Goal: Information Seeking & Learning: Compare options

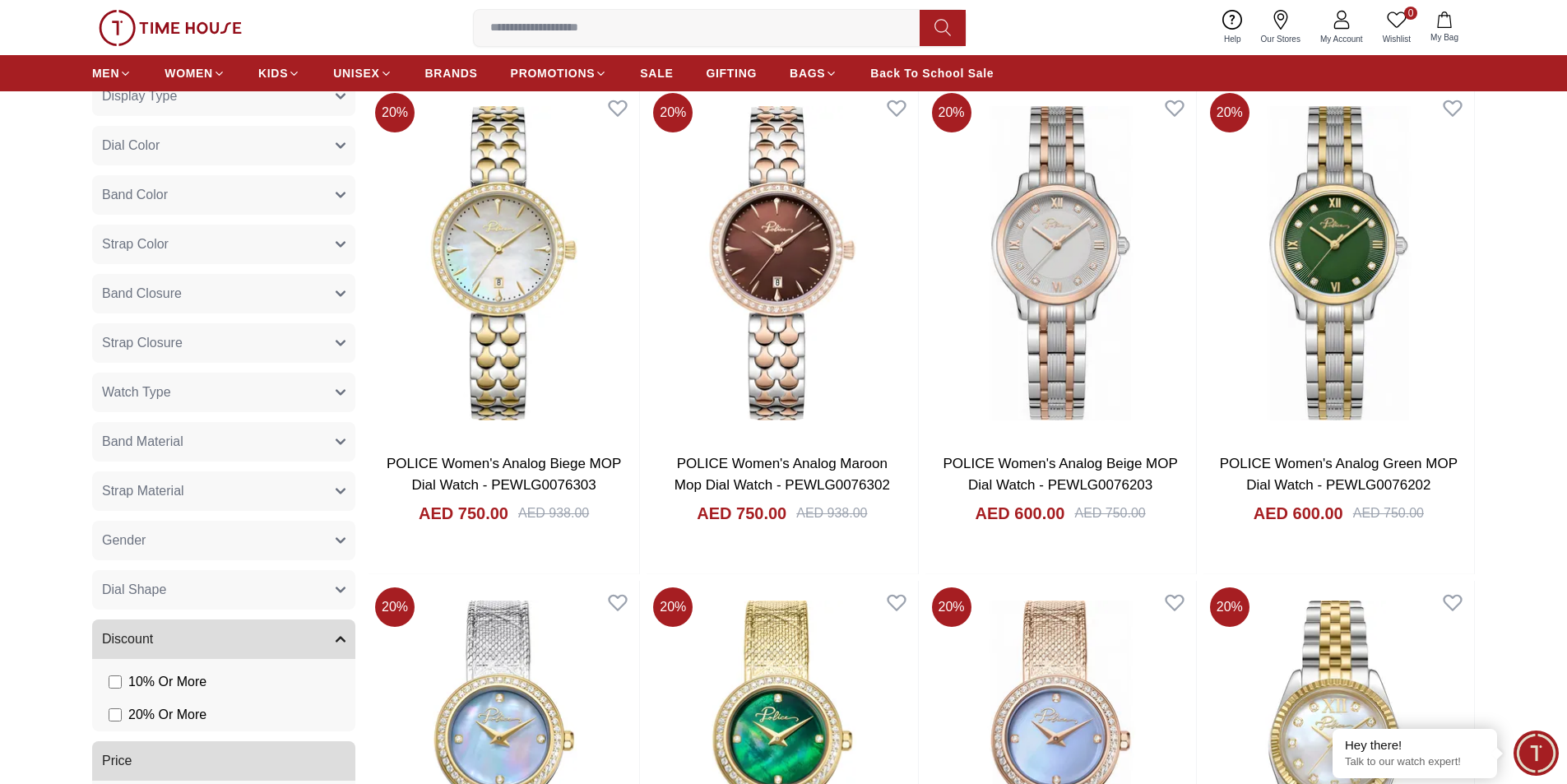
scroll to position [987, 0]
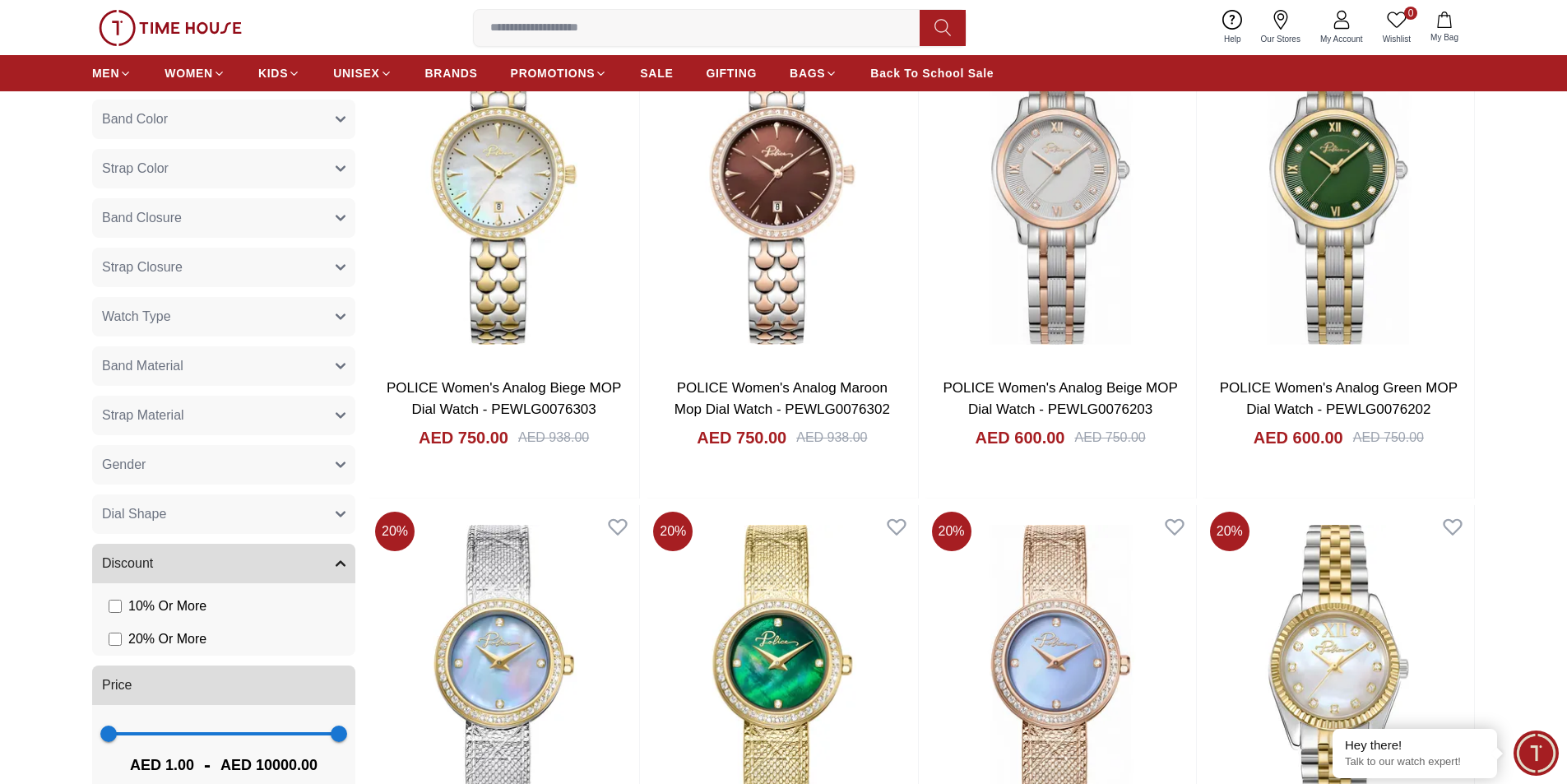
click at [181, 460] on button "Gender" at bounding box center [223, 464] width 263 height 39
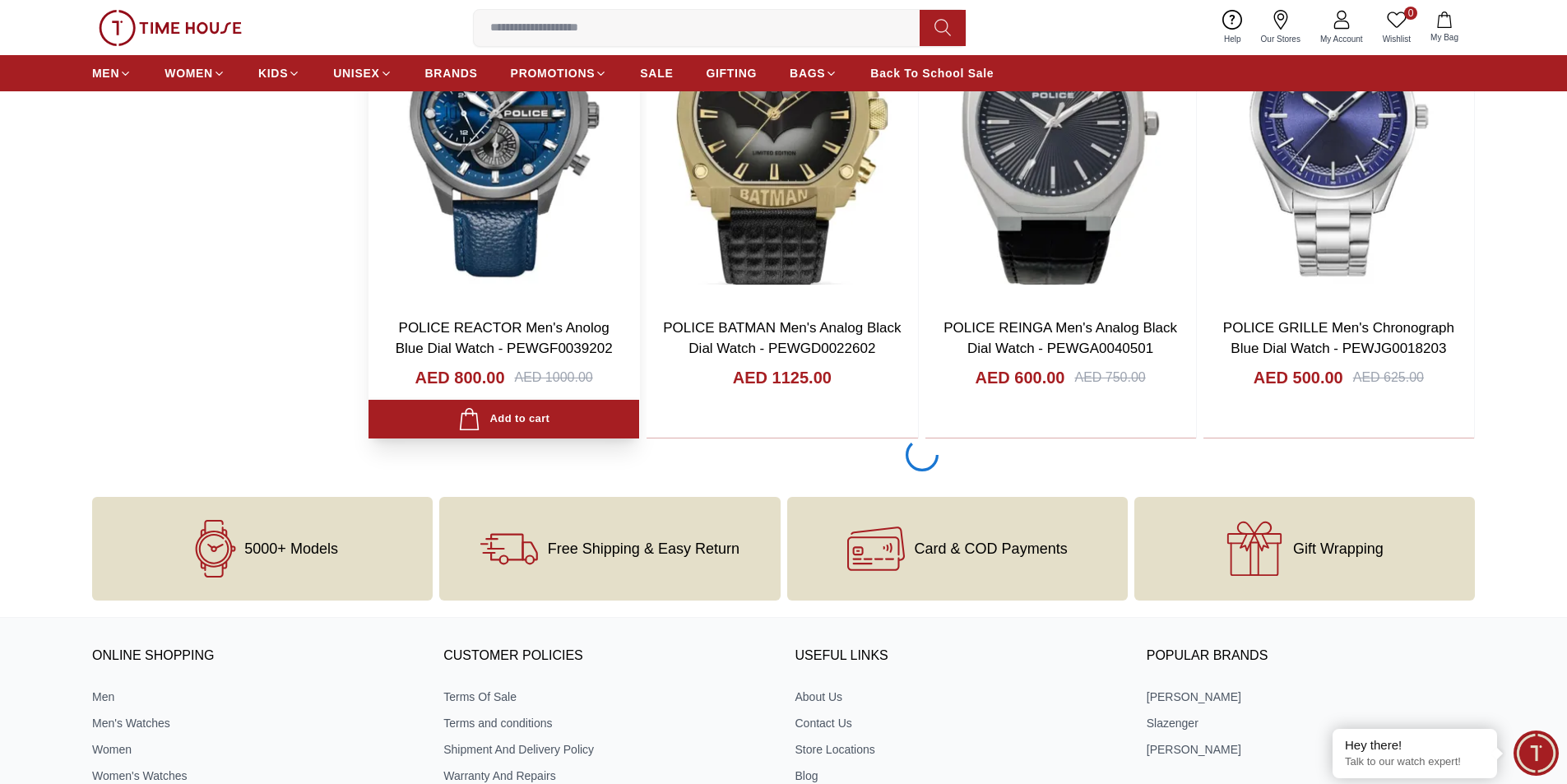
scroll to position [3042, 0]
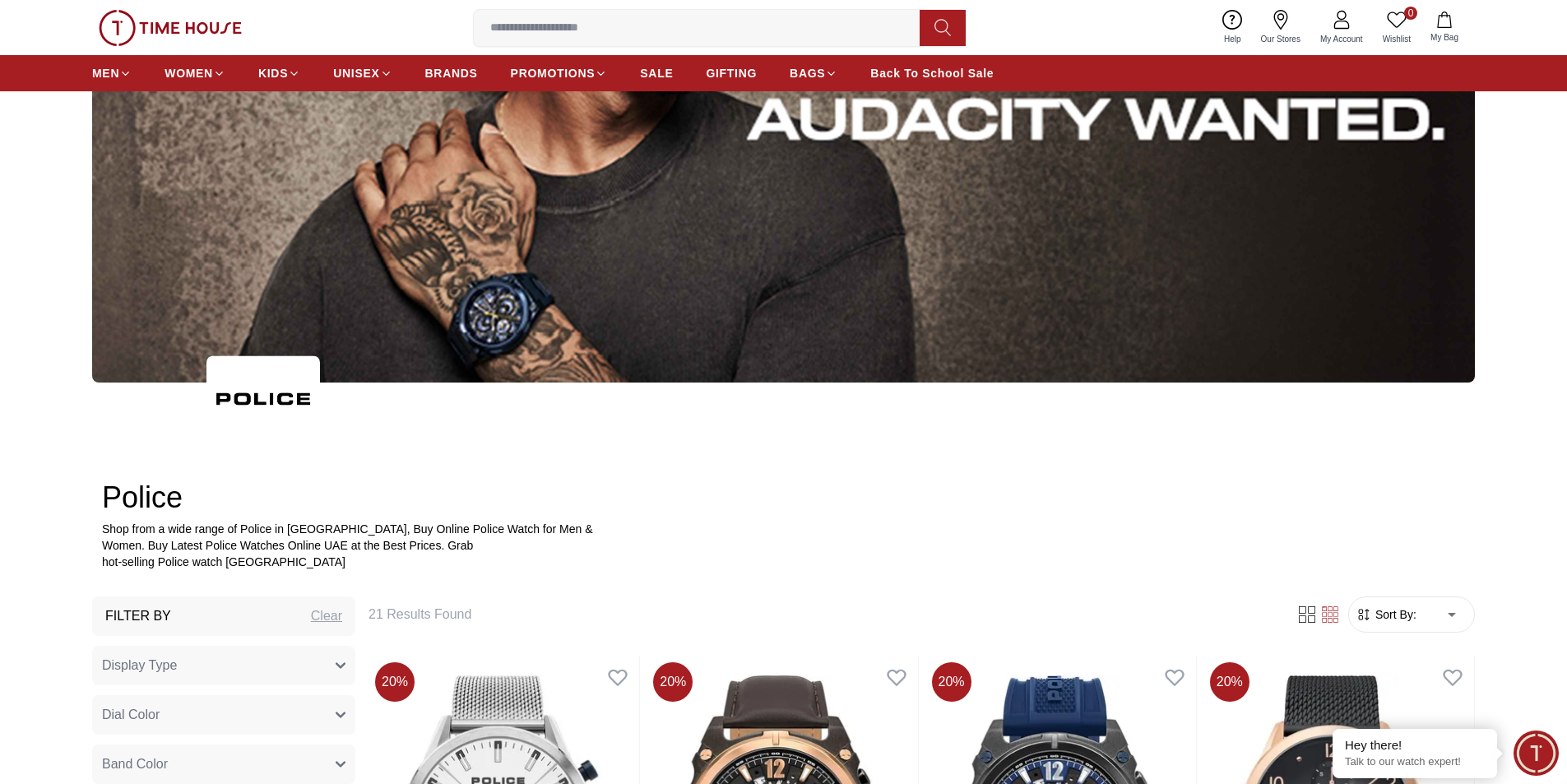
scroll to position [329, 0]
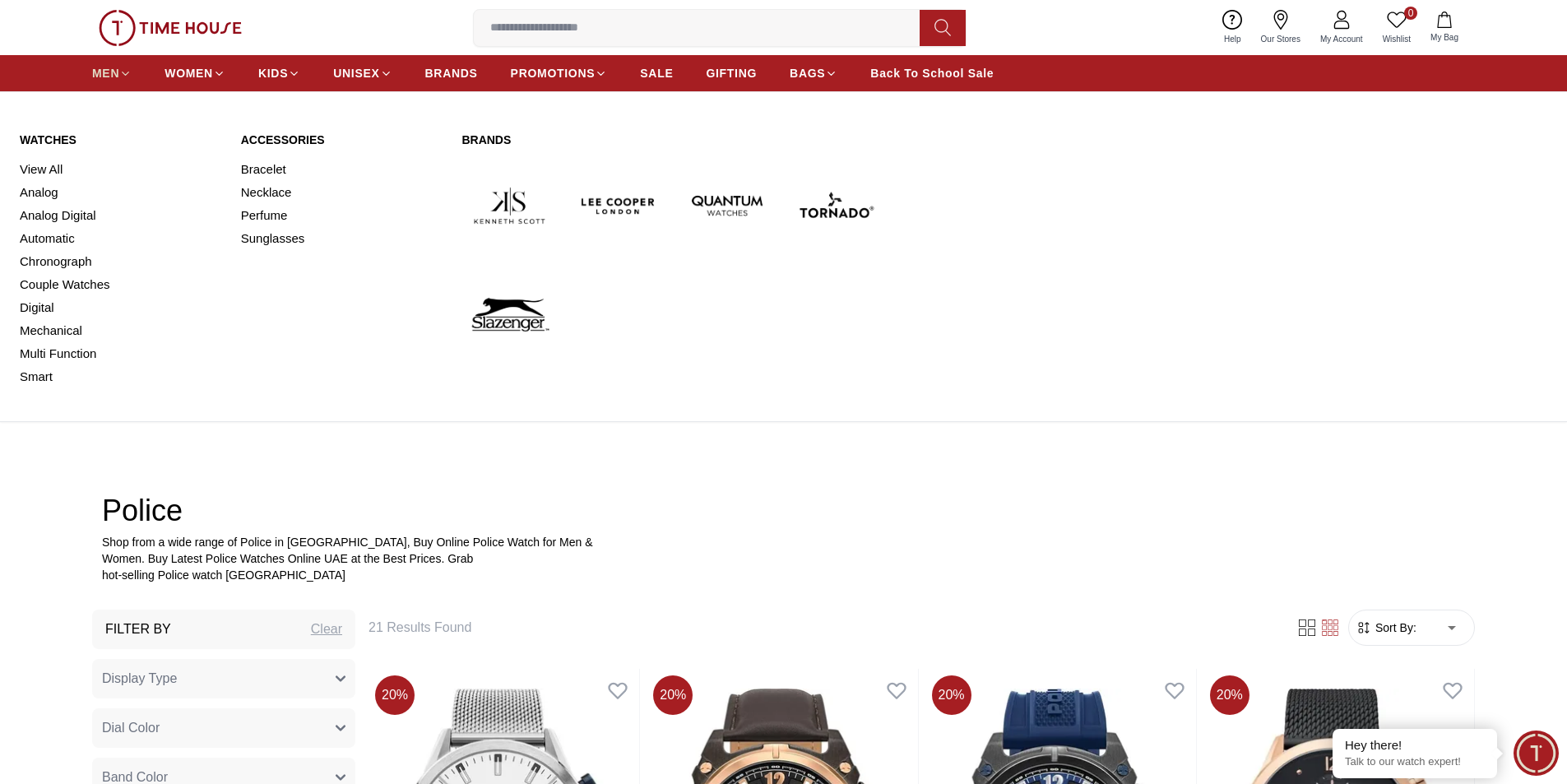
click at [122, 76] on icon at bounding box center [125, 73] width 13 height 13
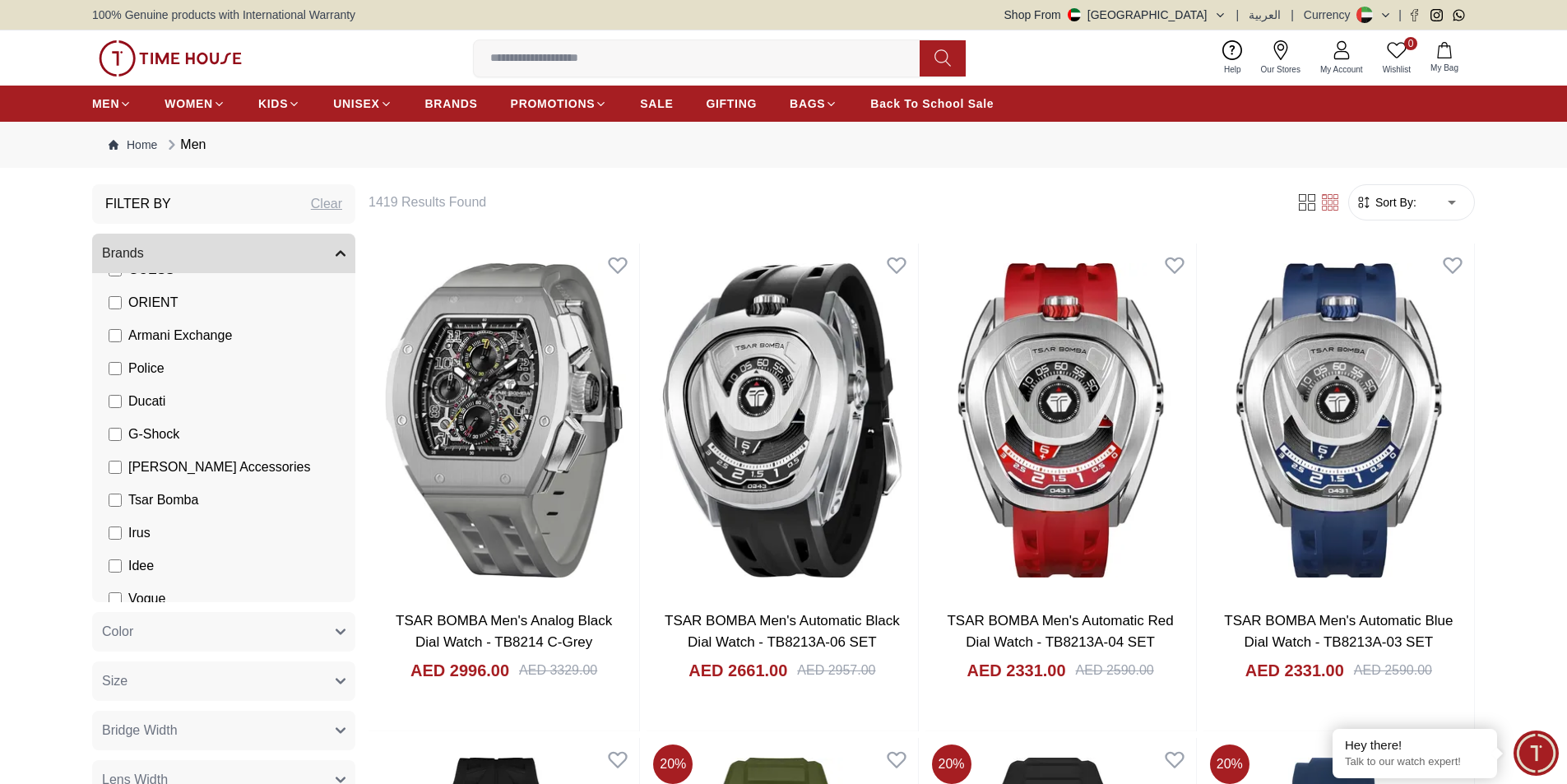
scroll to position [247, 0]
click at [123, 428] on label "Armani Exchange" at bounding box center [170, 429] width 123 height 20
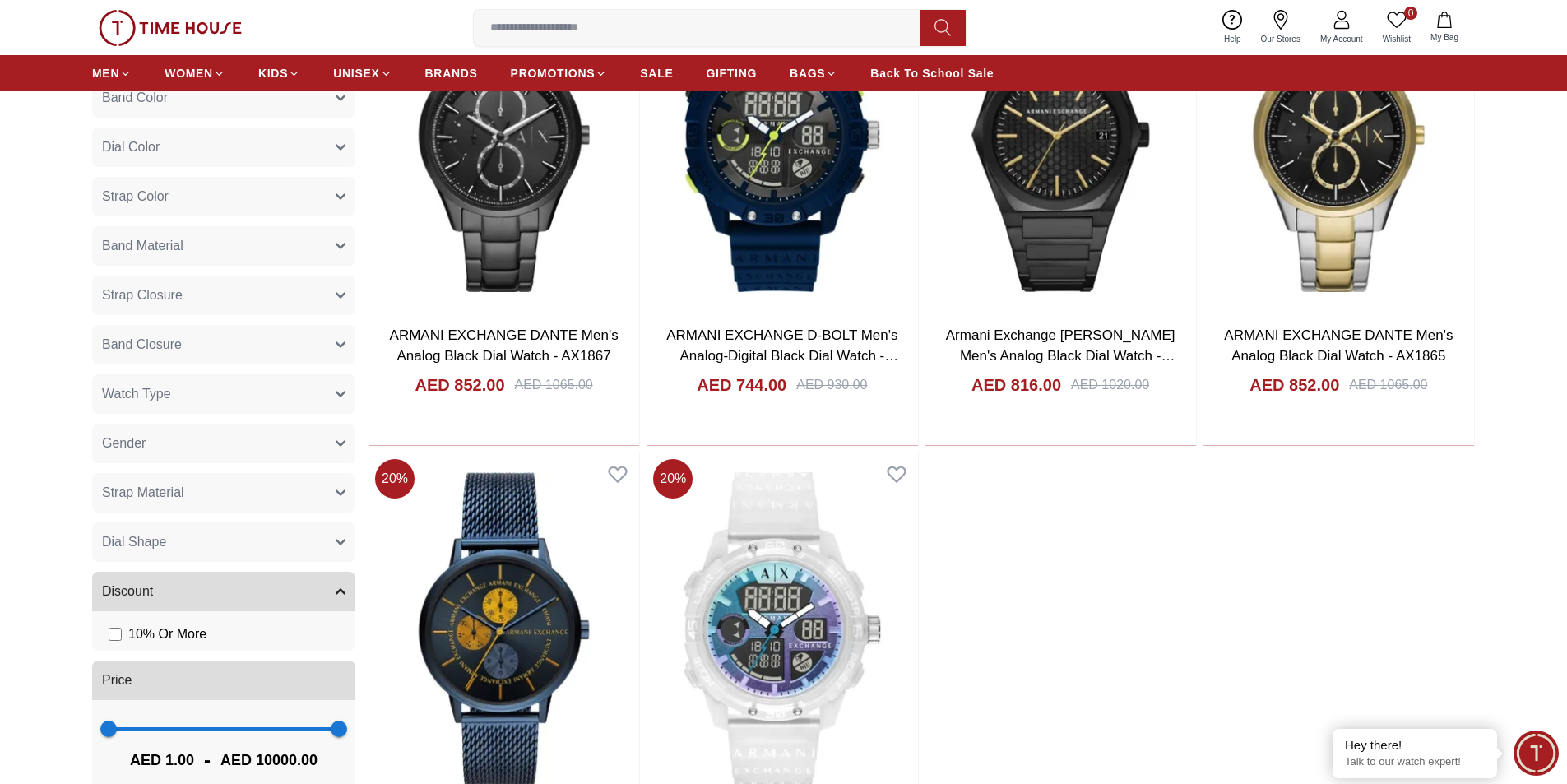
scroll to position [822, 0]
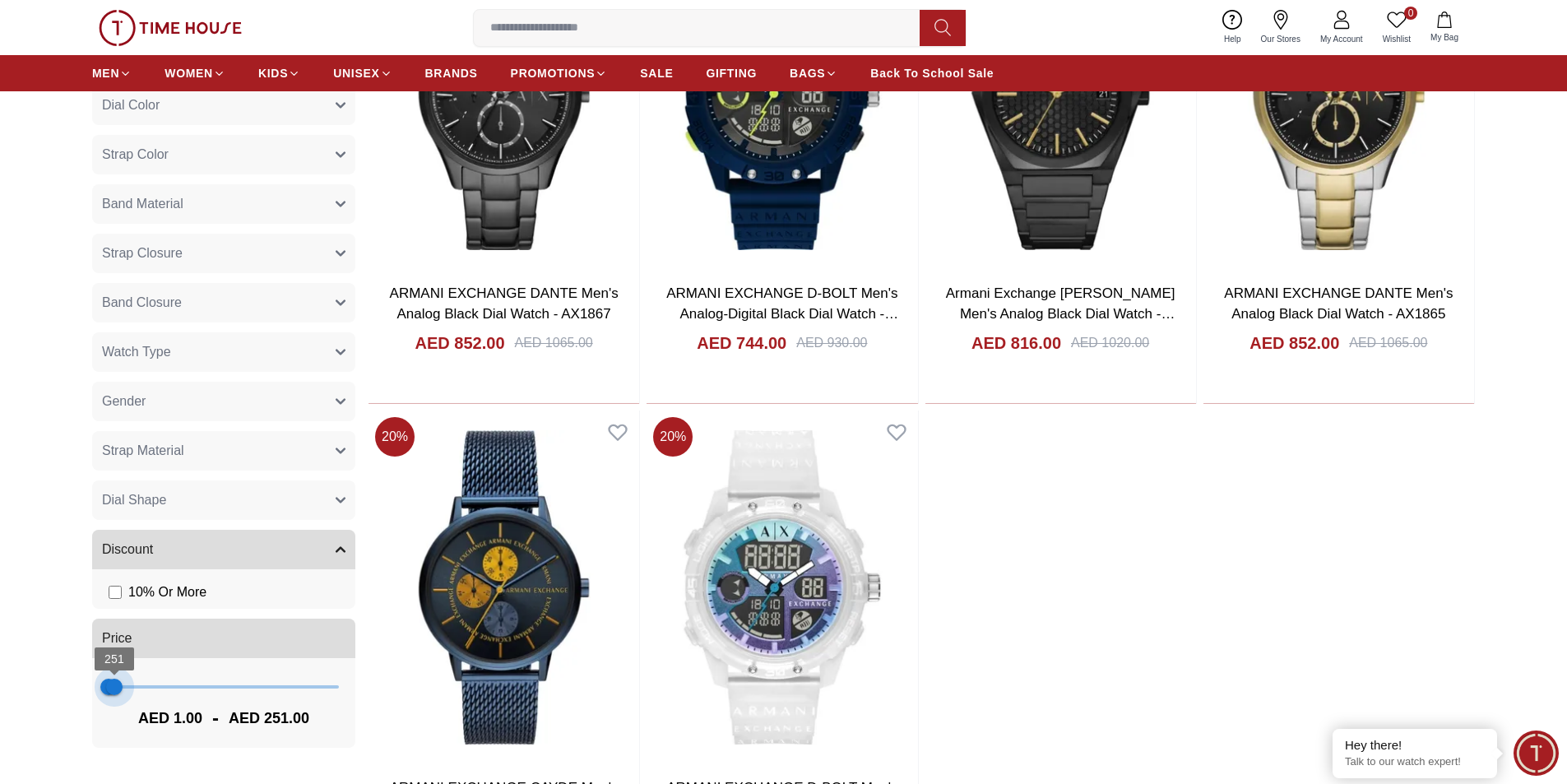
drag, startPoint x: 332, startPoint y: 690, endPoint x: 114, endPoint y: 694, distance: 218.0
click at [114, 694] on span "251" at bounding box center [114, 686] width 17 height 17
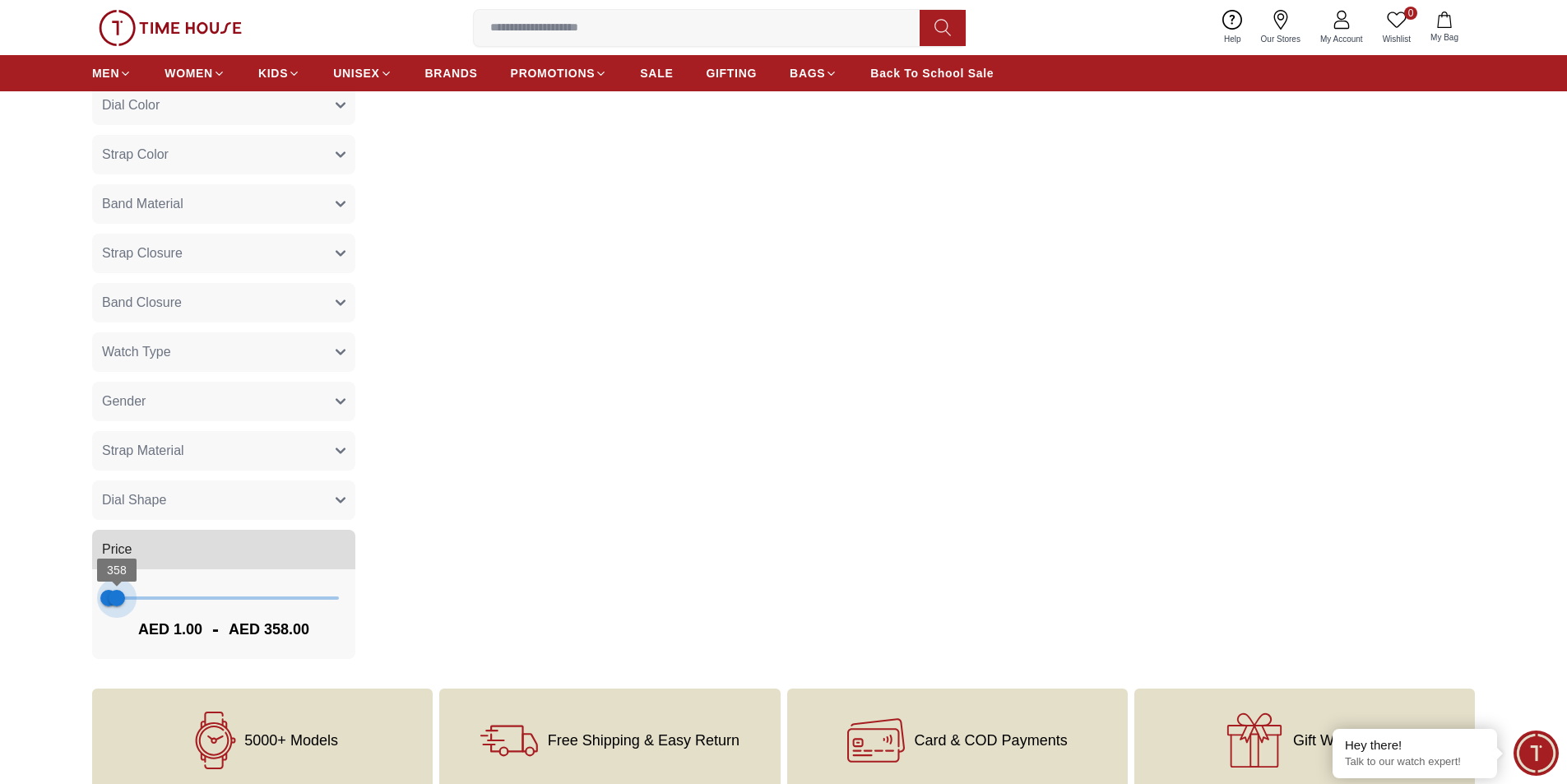
click at [117, 600] on span "358" at bounding box center [116, 598] width 17 height 17
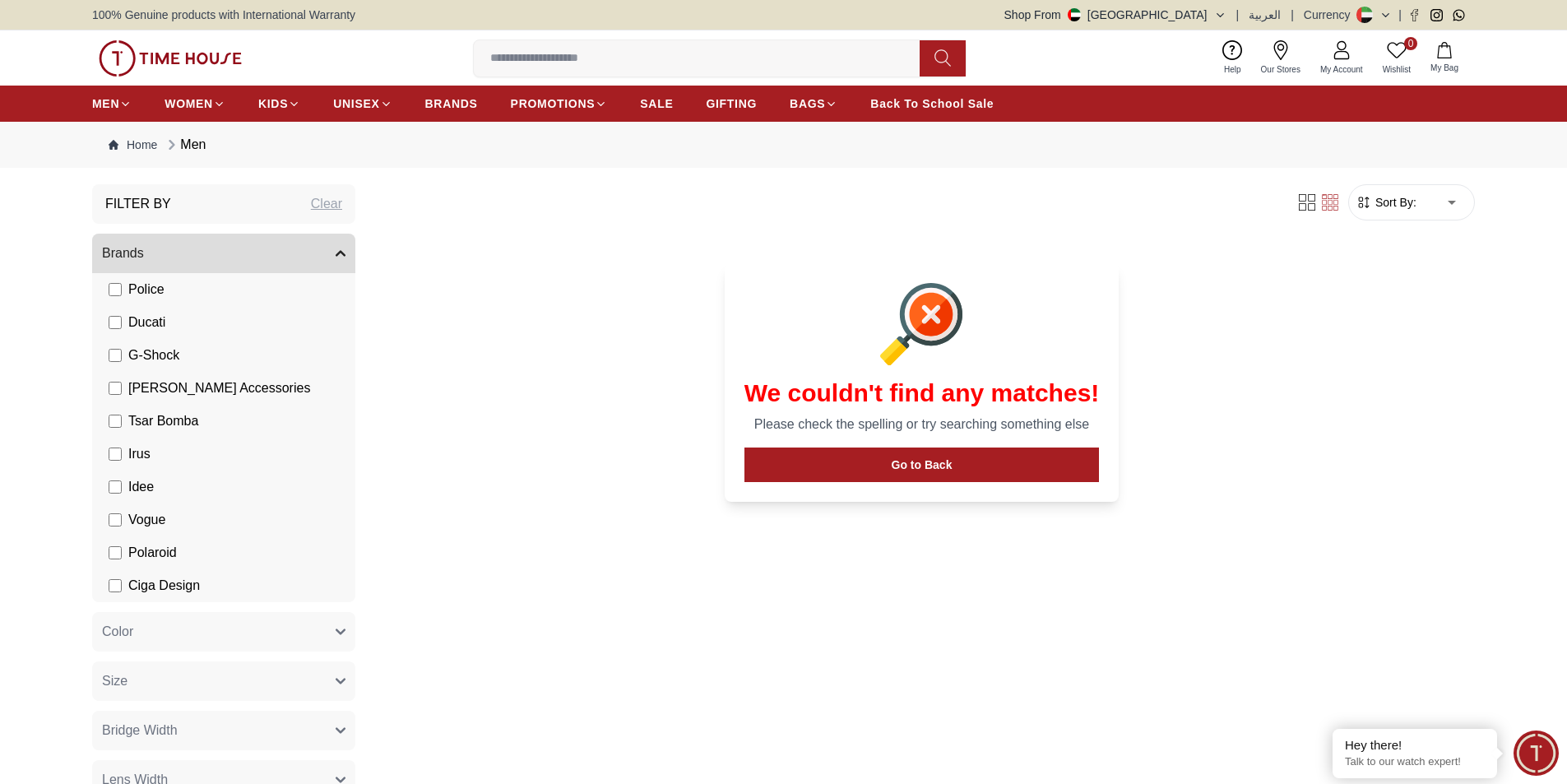
click at [281, 244] on button "Brands" at bounding box center [223, 253] width 263 height 39
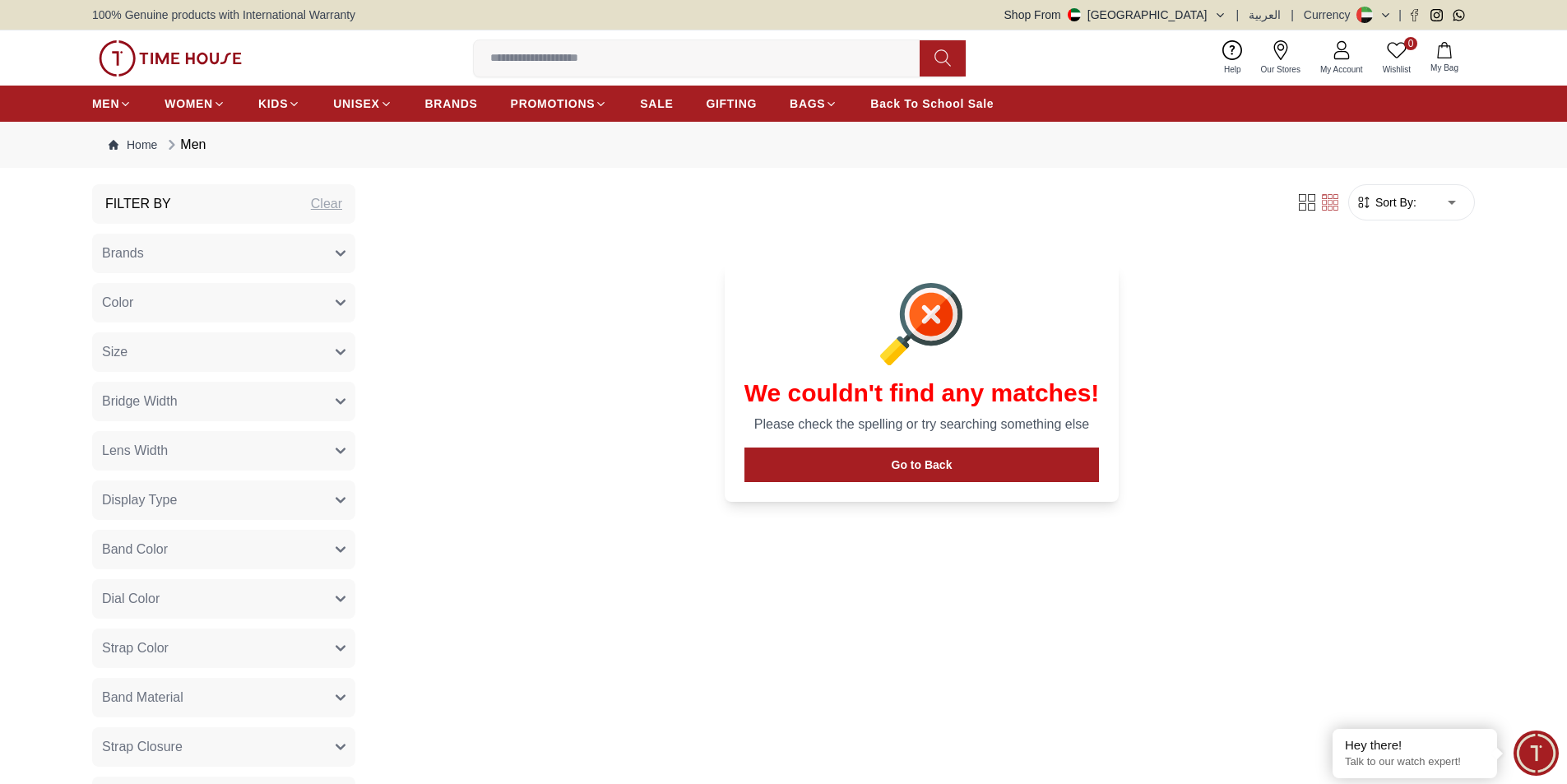
click at [281, 244] on button "Brands" at bounding box center [223, 253] width 263 height 39
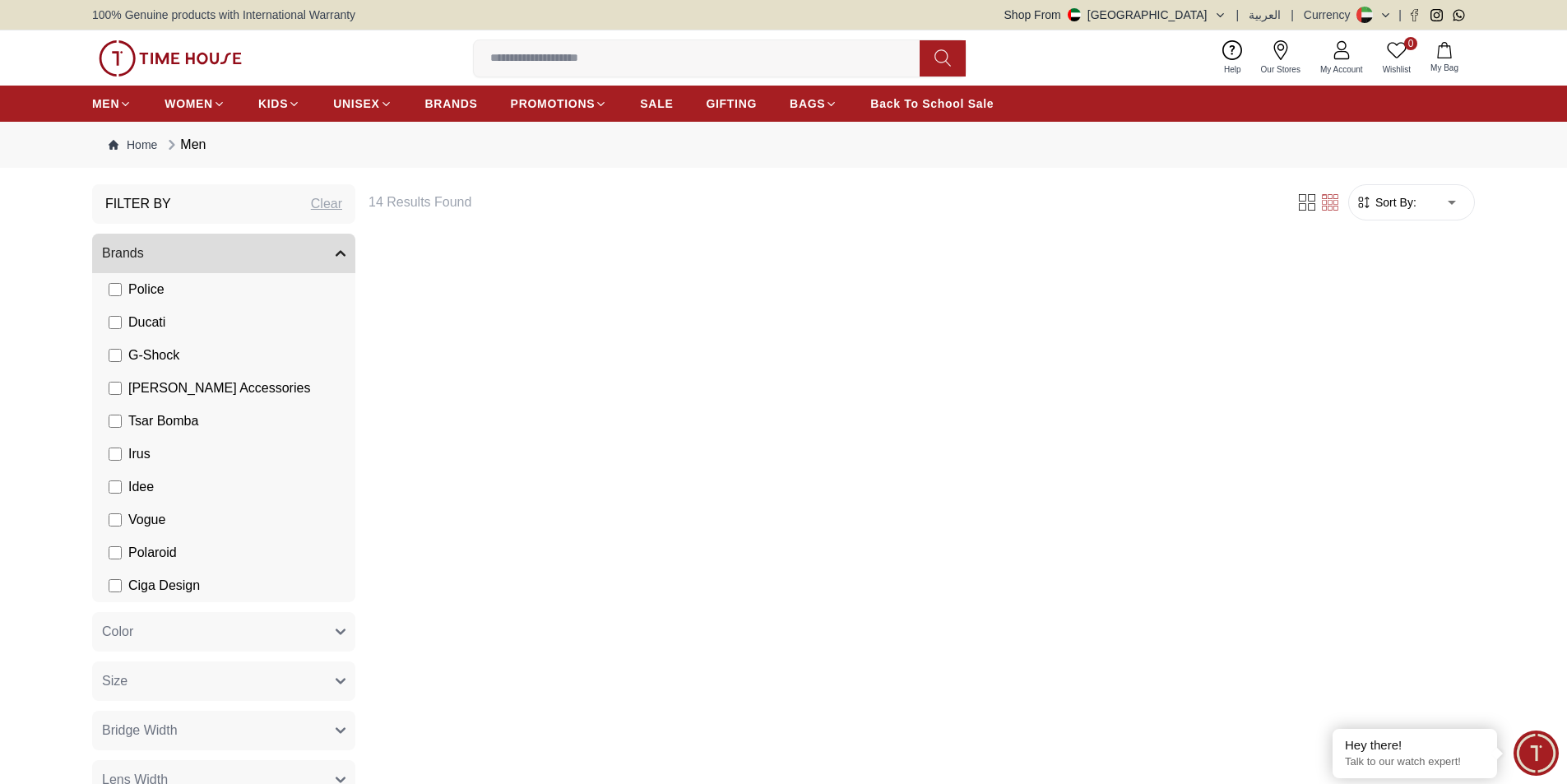
click at [122, 523] on label "Vogue" at bounding box center [137, 520] width 57 height 20
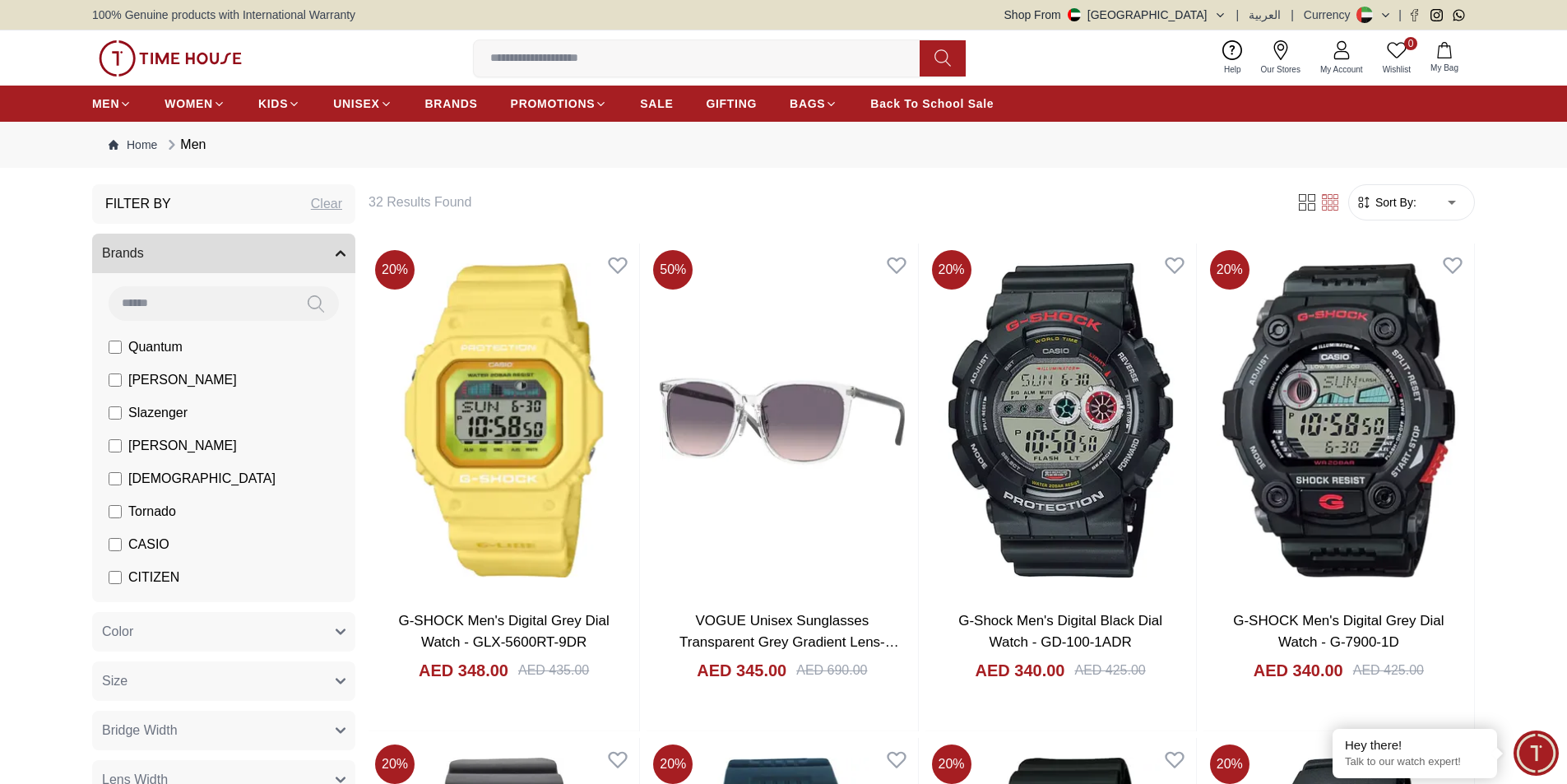
click at [140, 349] on span "Quantum" at bounding box center [156, 347] width 55 height 20
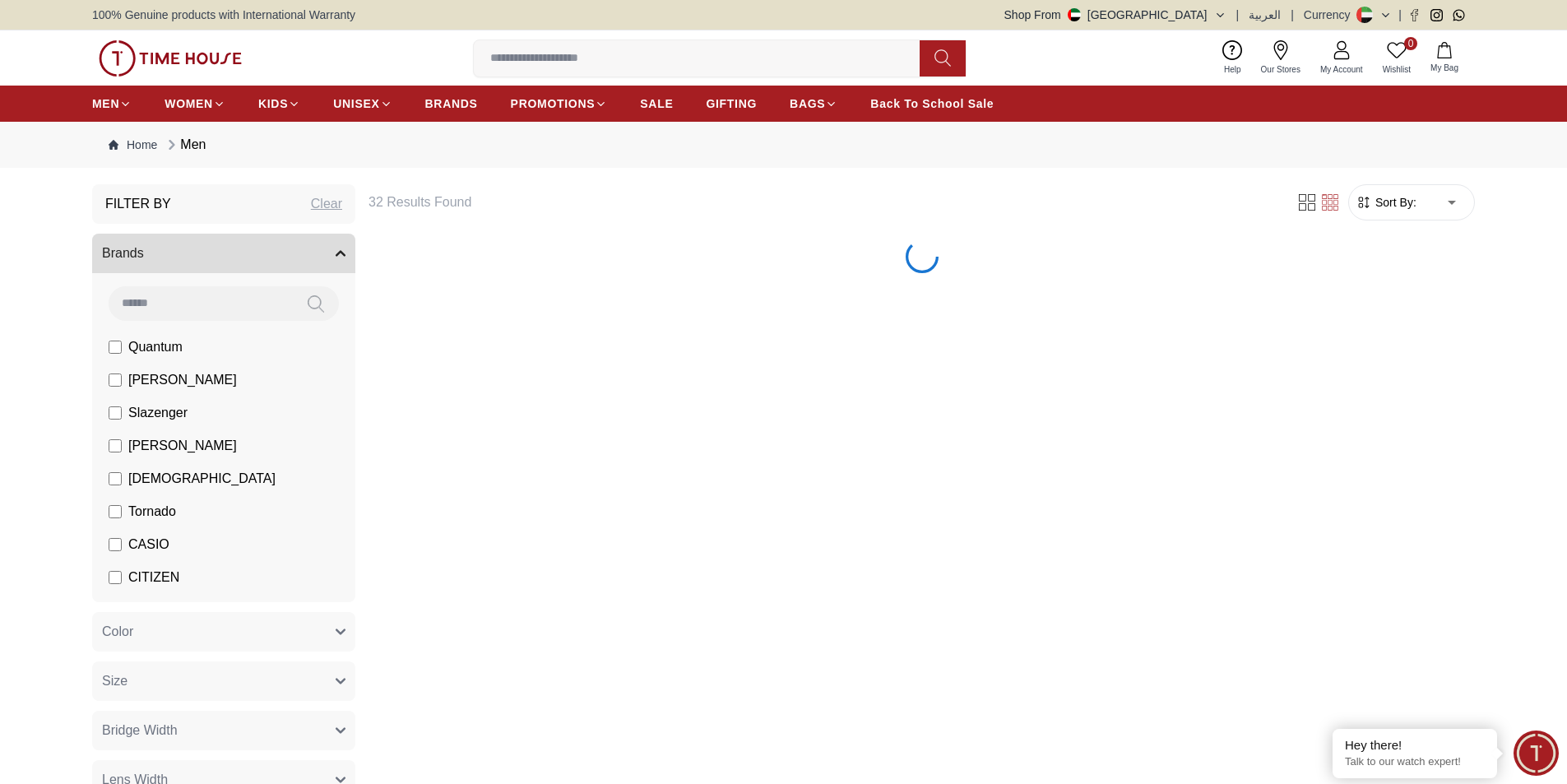
click at [126, 380] on label "[PERSON_NAME]" at bounding box center [173, 379] width 129 height 20
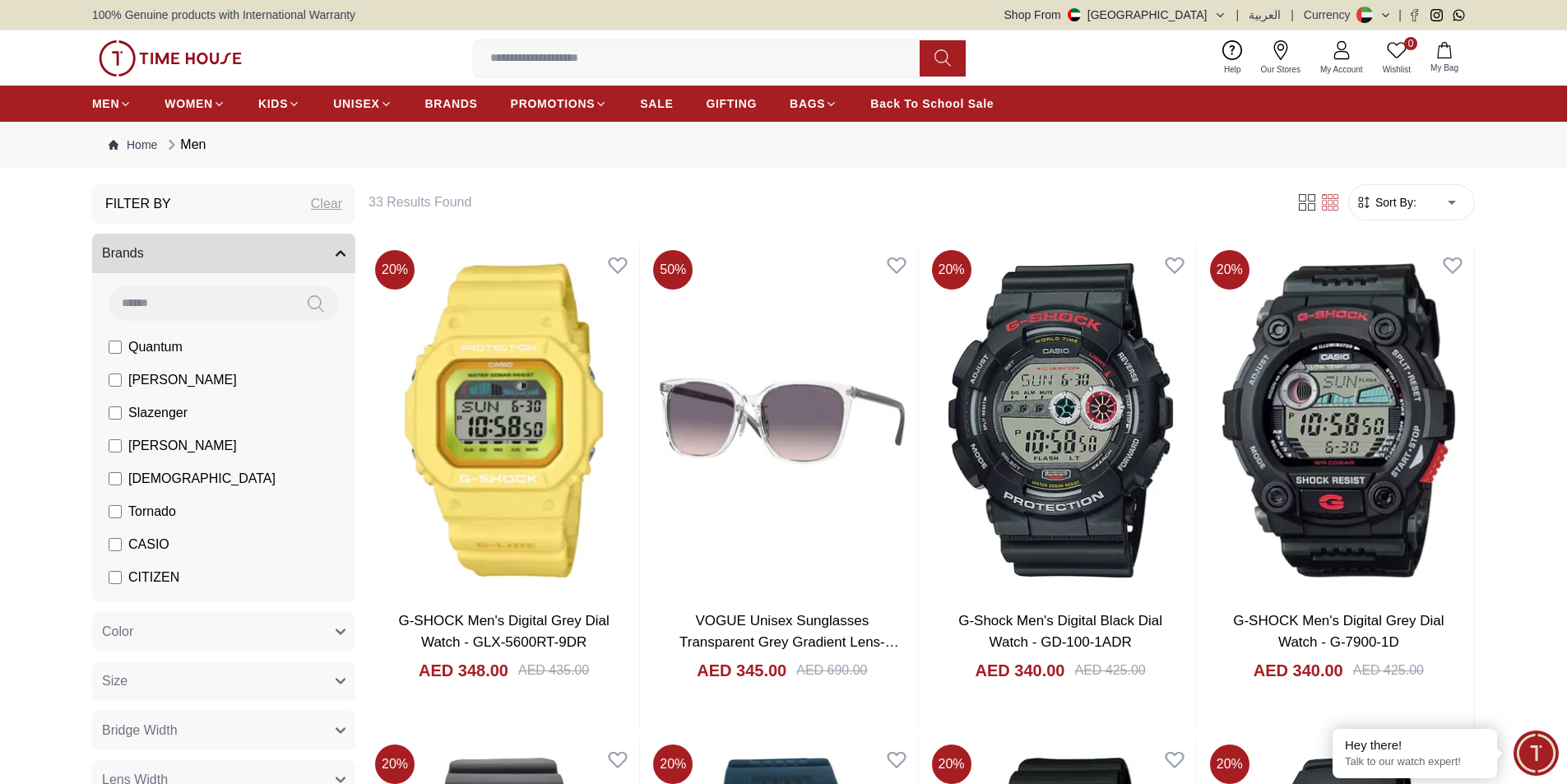
click at [123, 412] on label "Slazenger" at bounding box center [147, 412] width 79 height 20
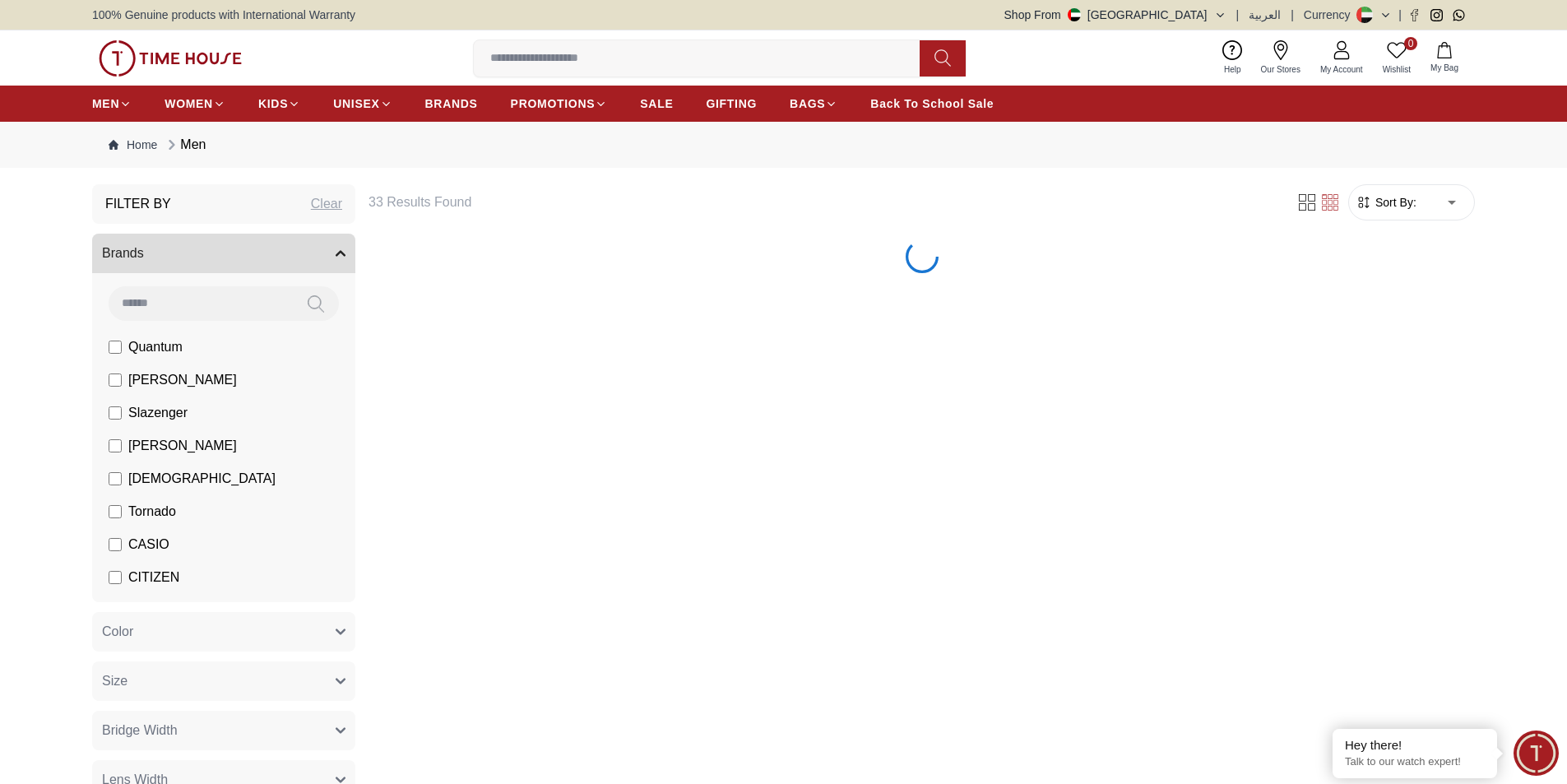
click at [128, 442] on label "[PERSON_NAME]" at bounding box center [173, 446] width 129 height 20
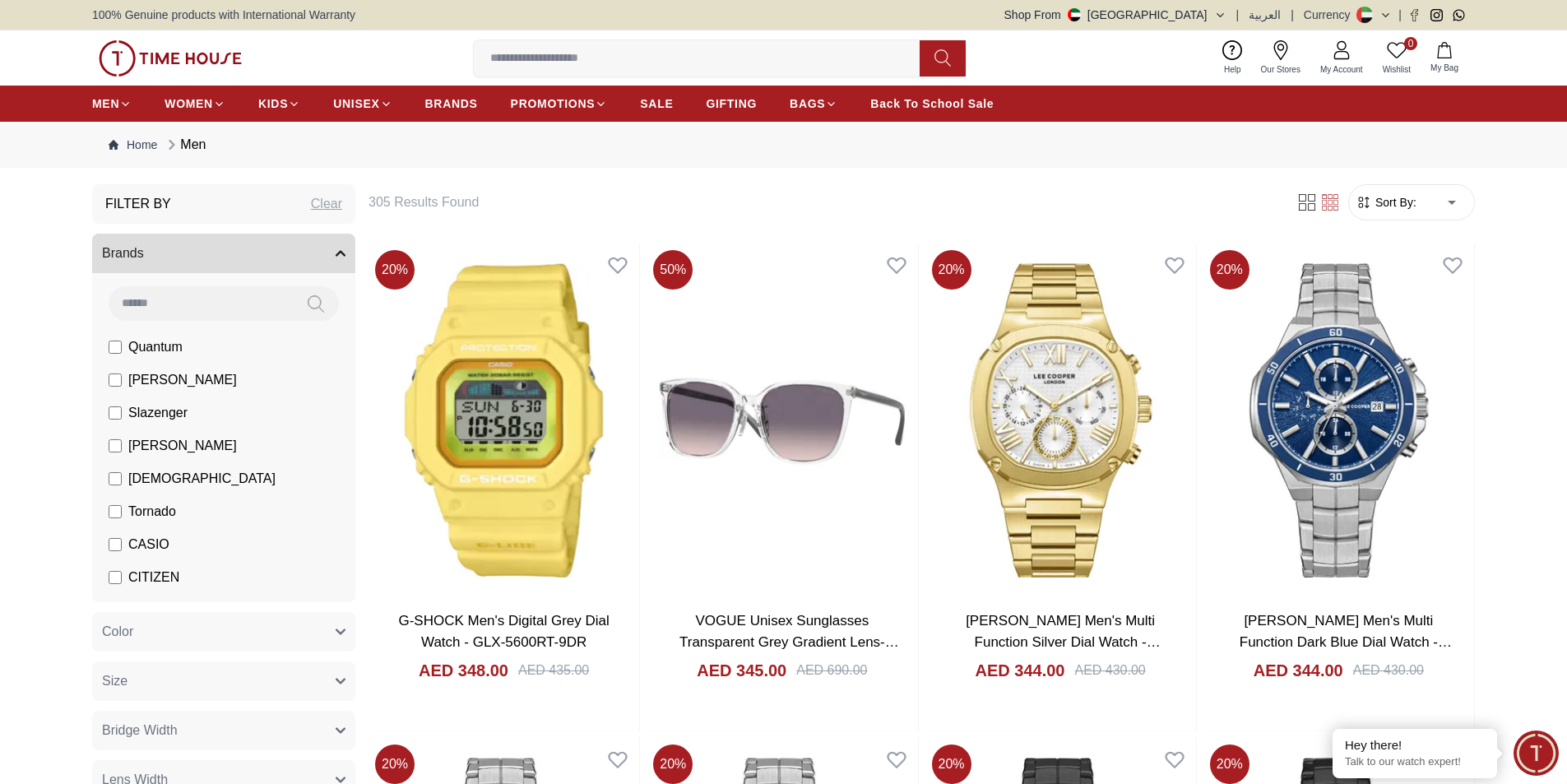
click at [131, 468] on li "[DEMOGRAPHIC_DATA]" at bounding box center [226, 479] width 257 height 33
click at [134, 481] on span "[DEMOGRAPHIC_DATA]" at bounding box center [202, 479] width 147 height 20
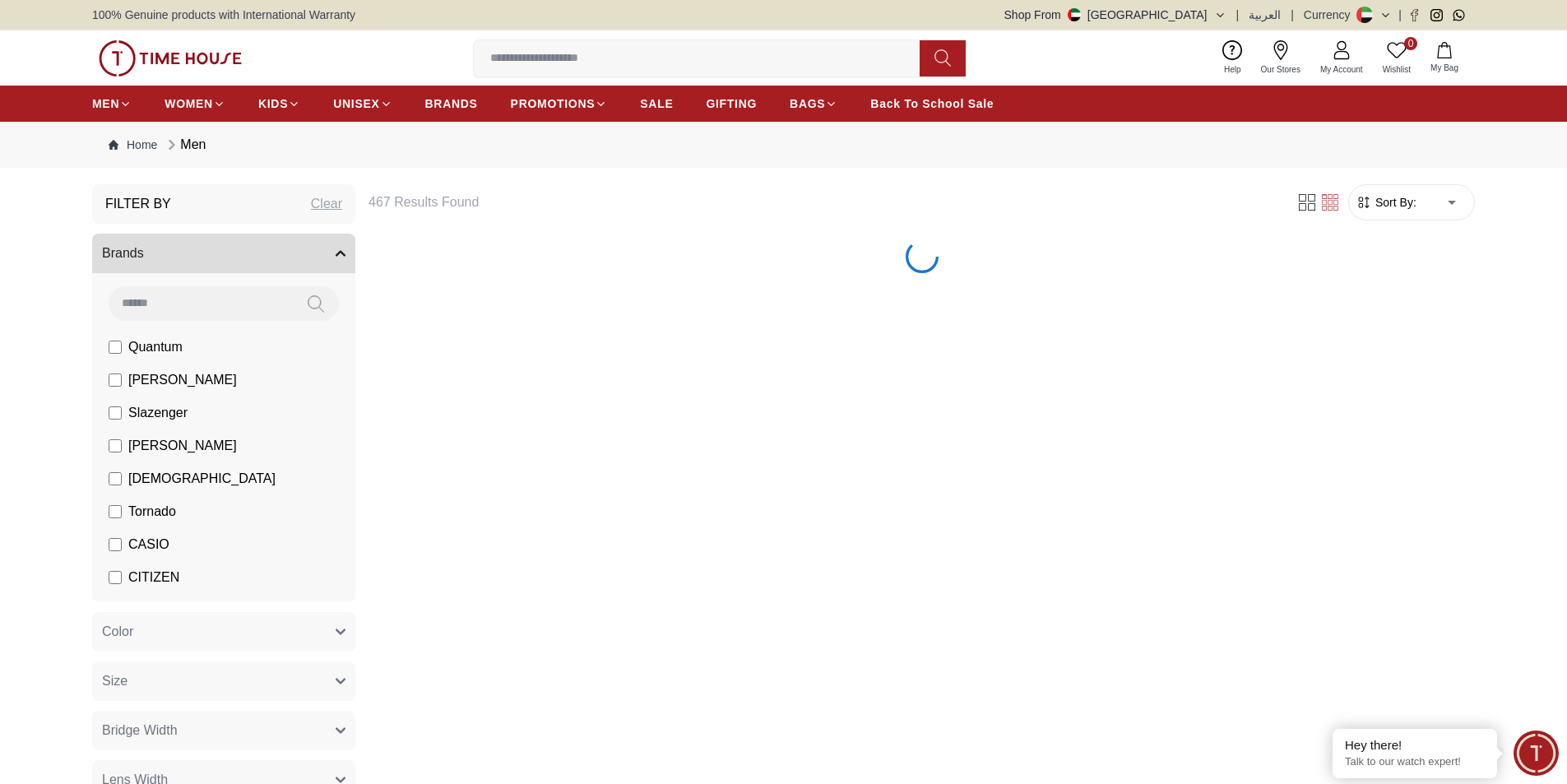
click at [124, 508] on label "Tornado" at bounding box center [141, 511] width 67 height 20
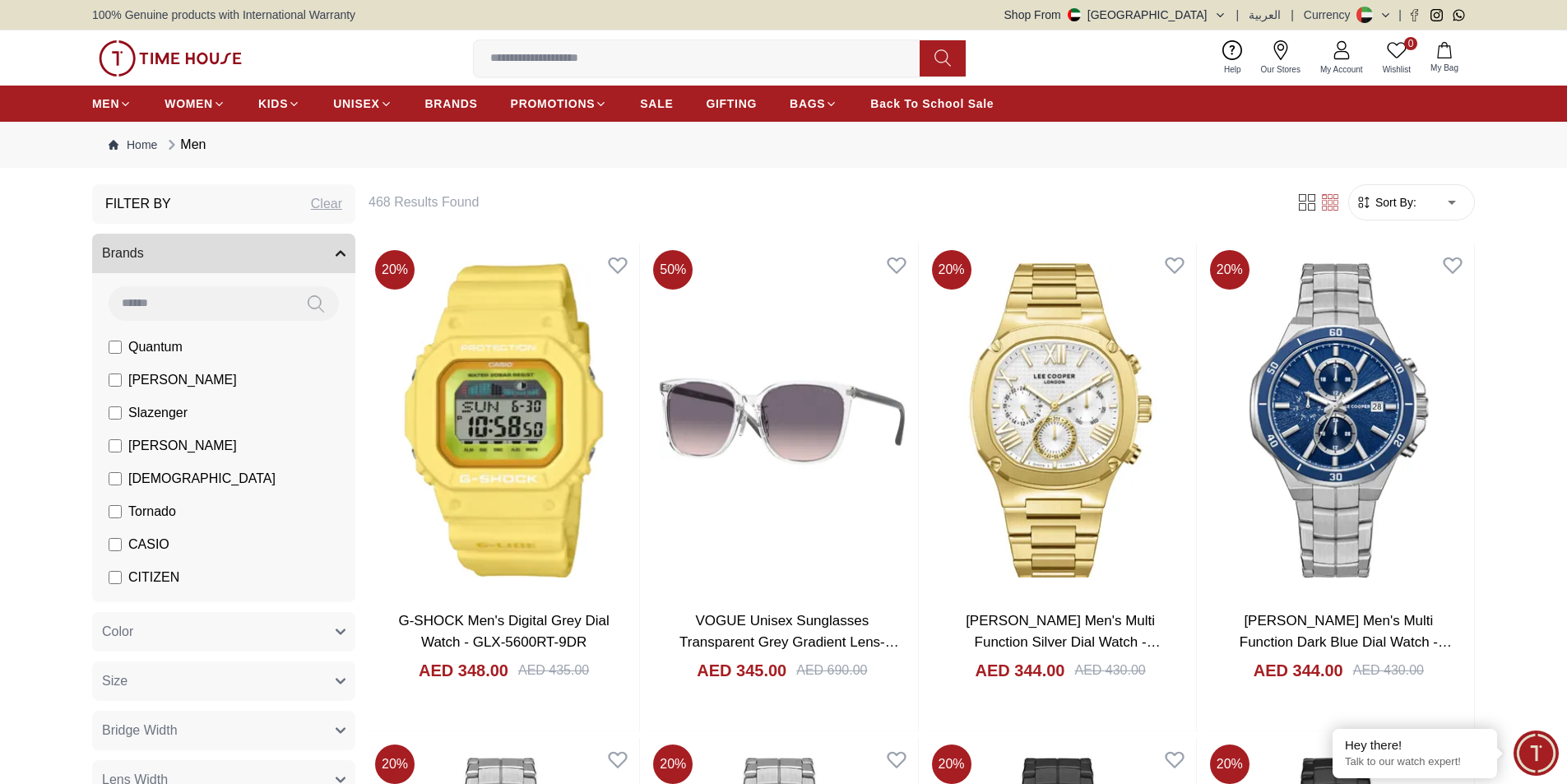
click at [123, 543] on label "CASIO" at bounding box center [139, 544] width 60 height 20
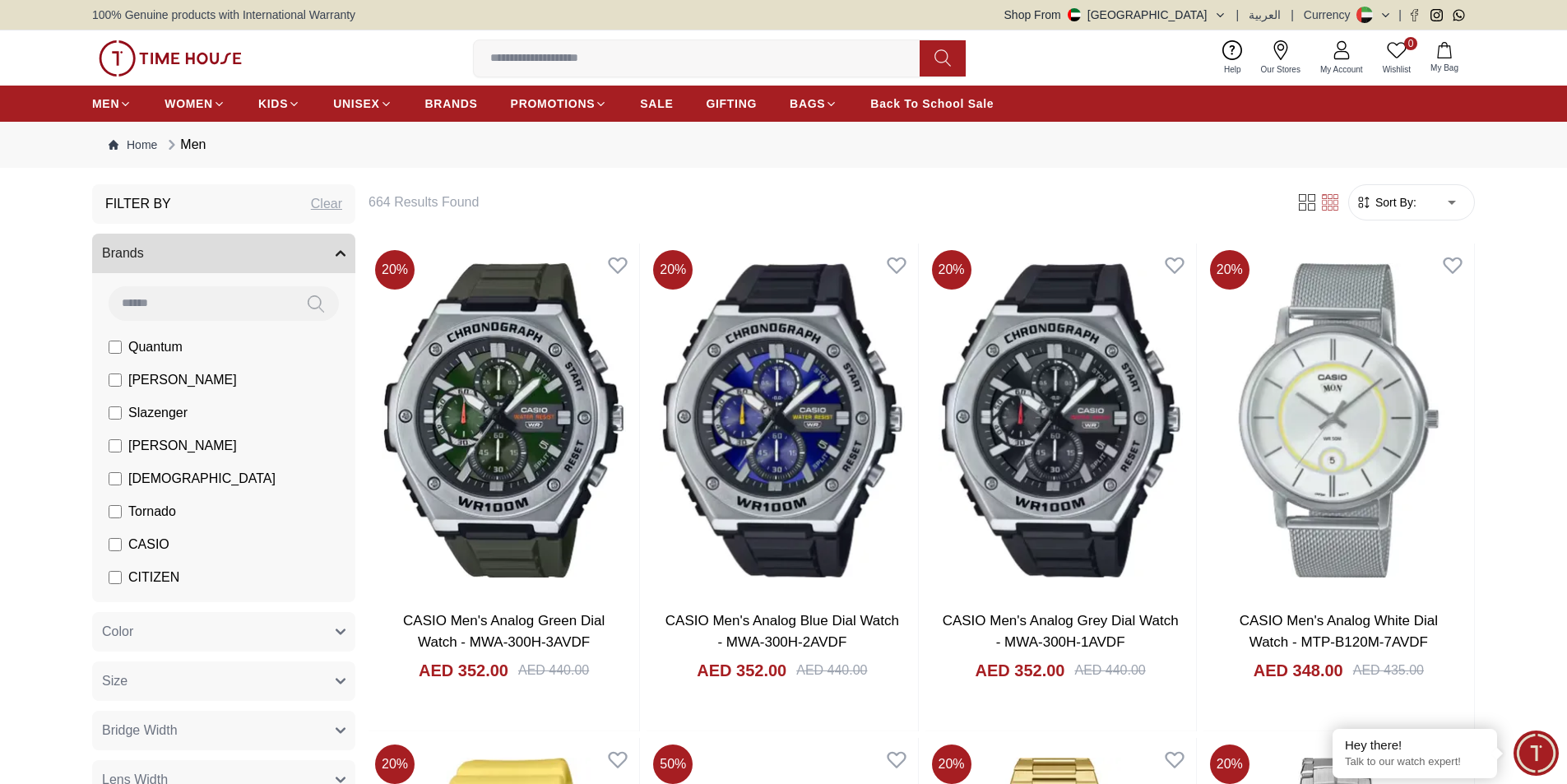
click at [139, 574] on span "CITIZEN" at bounding box center [154, 577] width 51 height 20
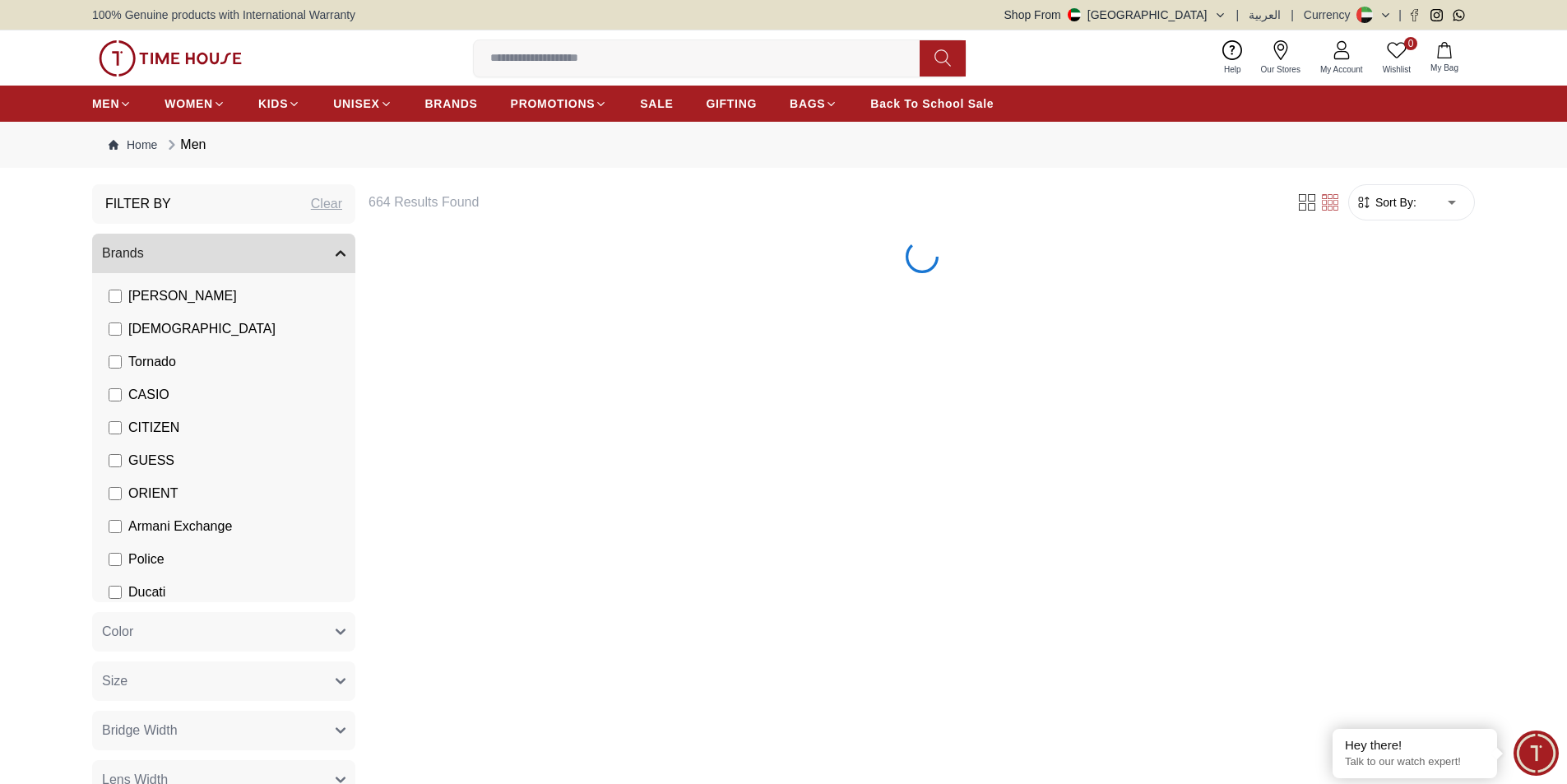
scroll to position [165, 0]
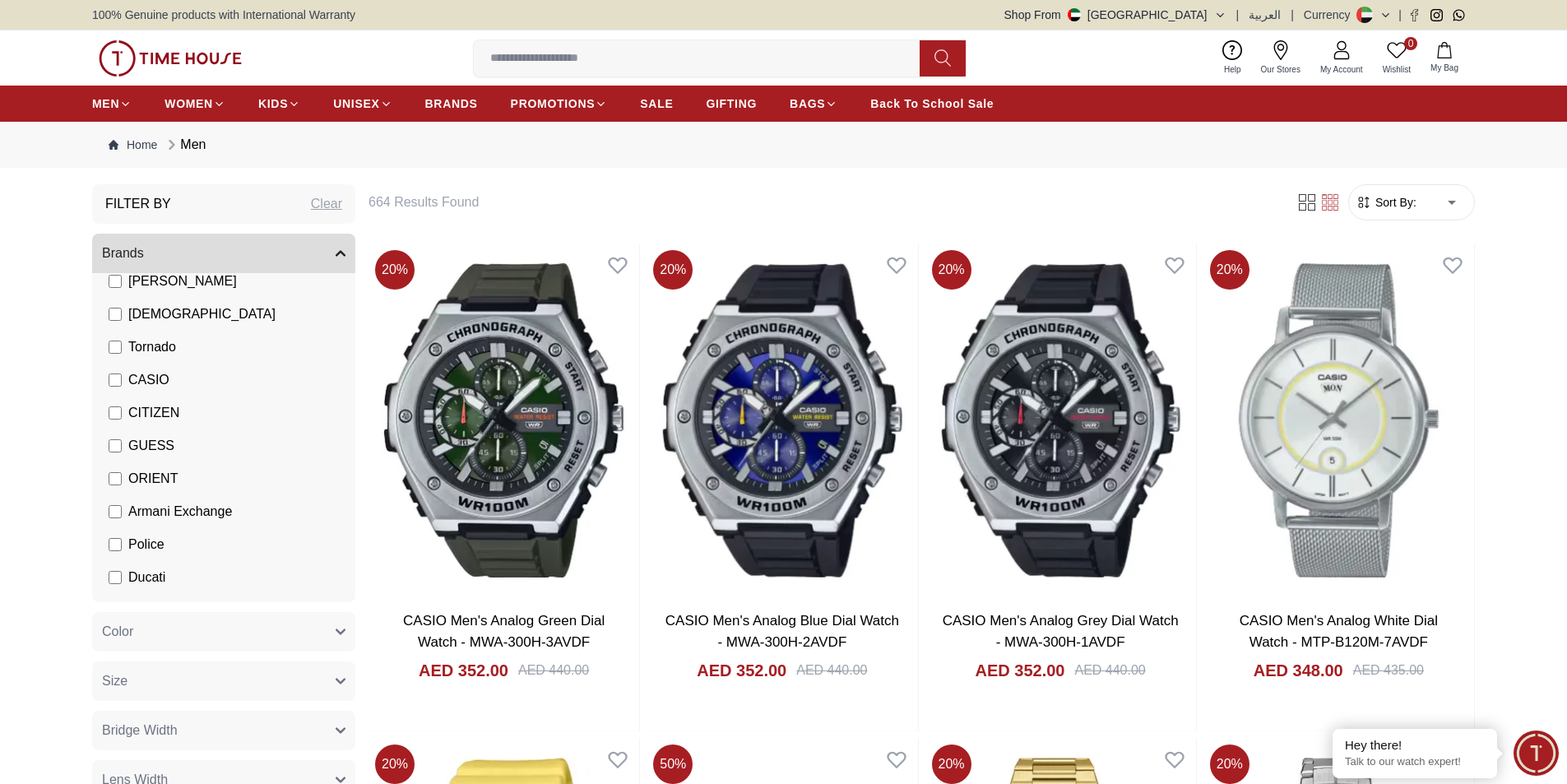
click at [140, 446] on span "GUESS" at bounding box center [151, 446] width 46 height 20
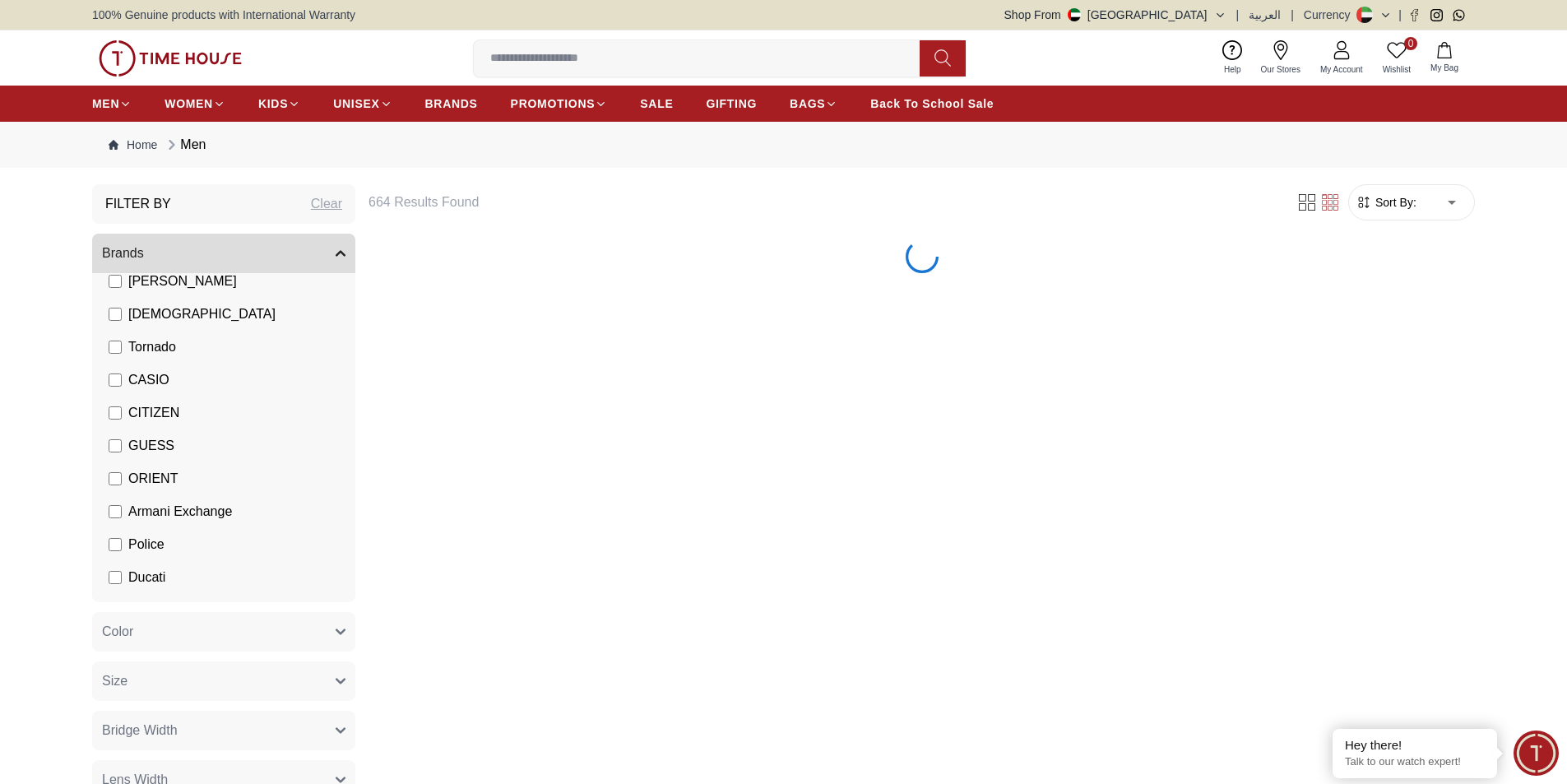
click at [137, 477] on span "ORIENT" at bounding box center [153, 479] width 50 height 20
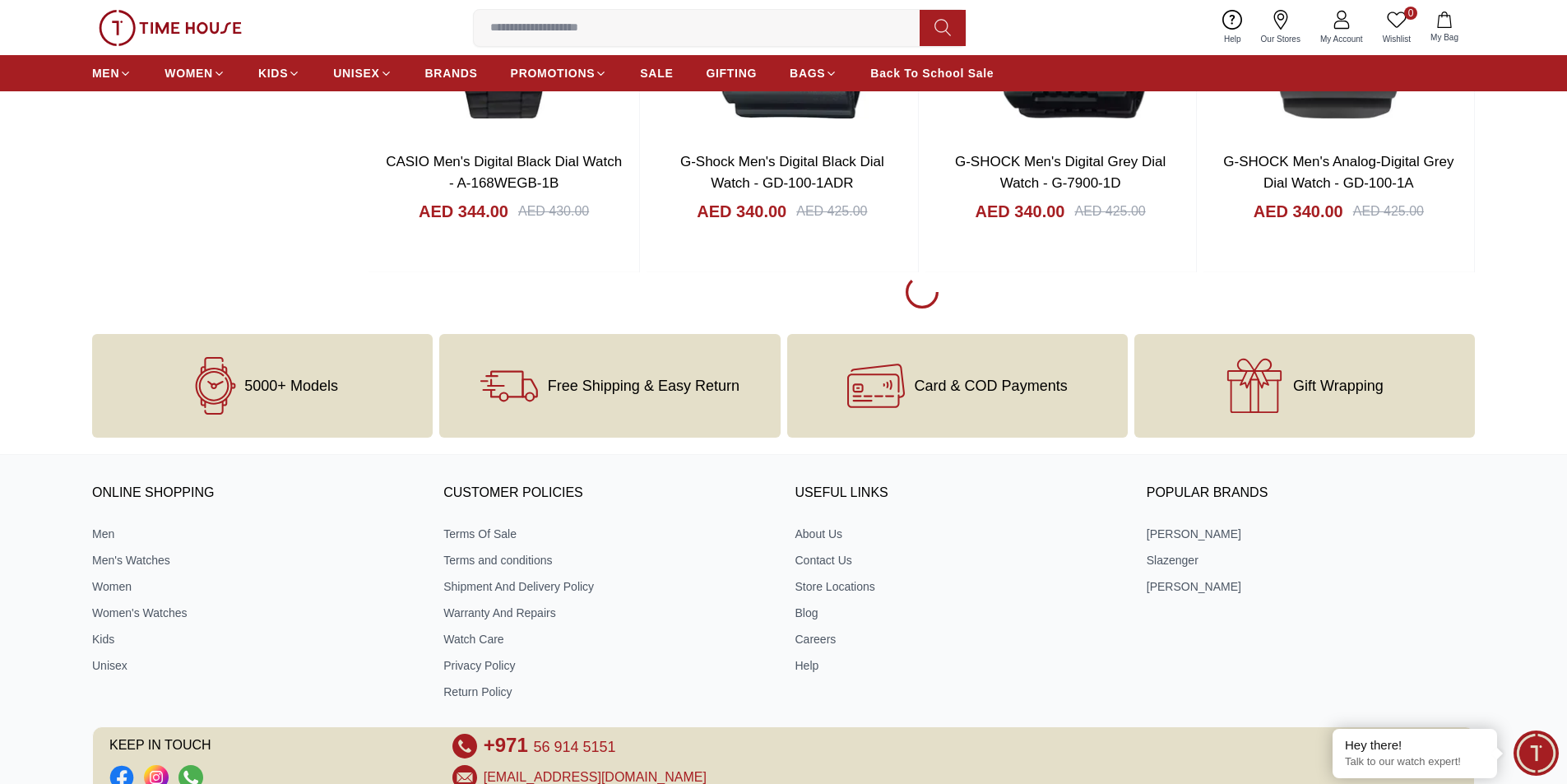
scroll to position [2467, 0]
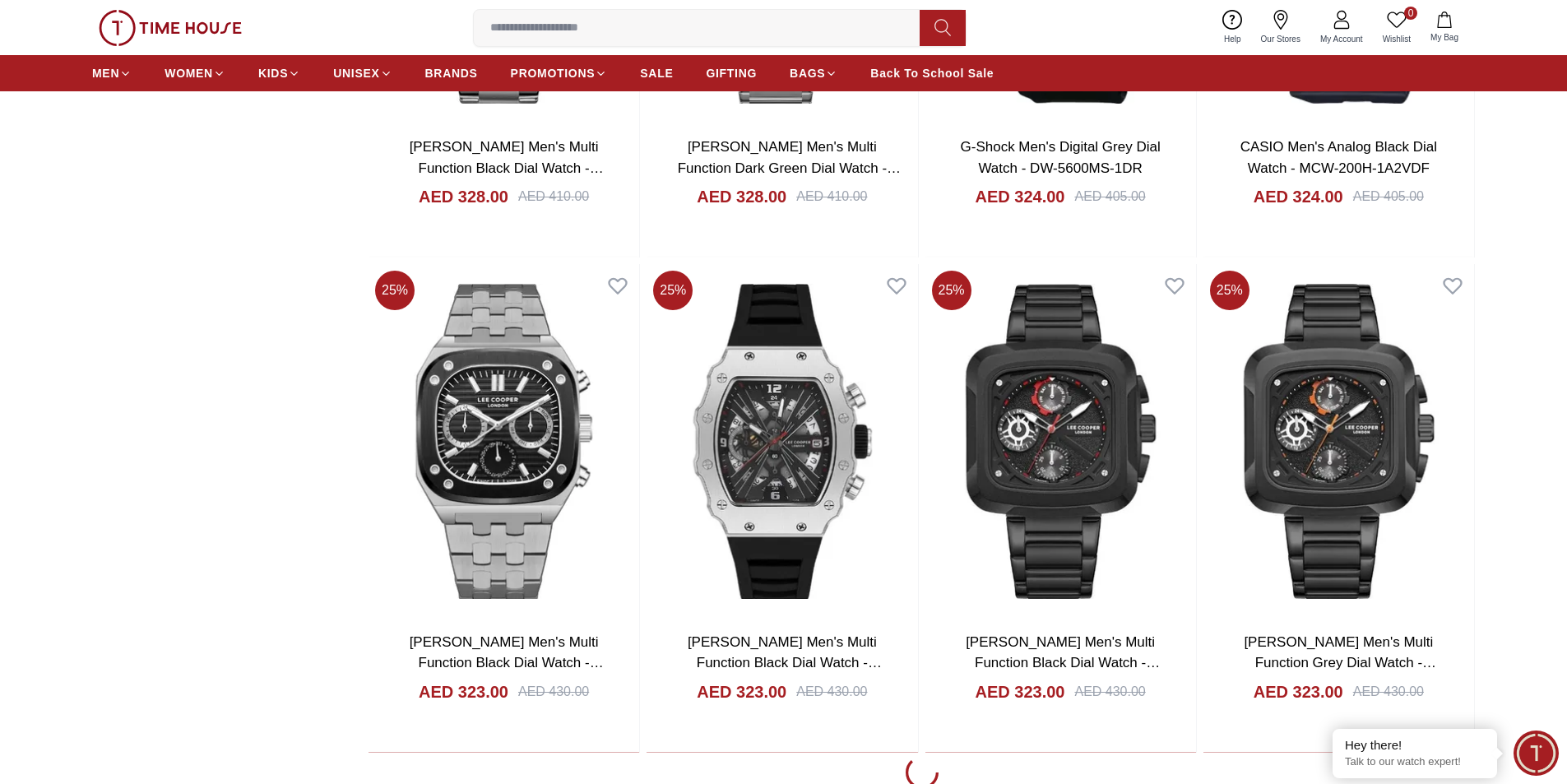
scroll to position [6908, 0]
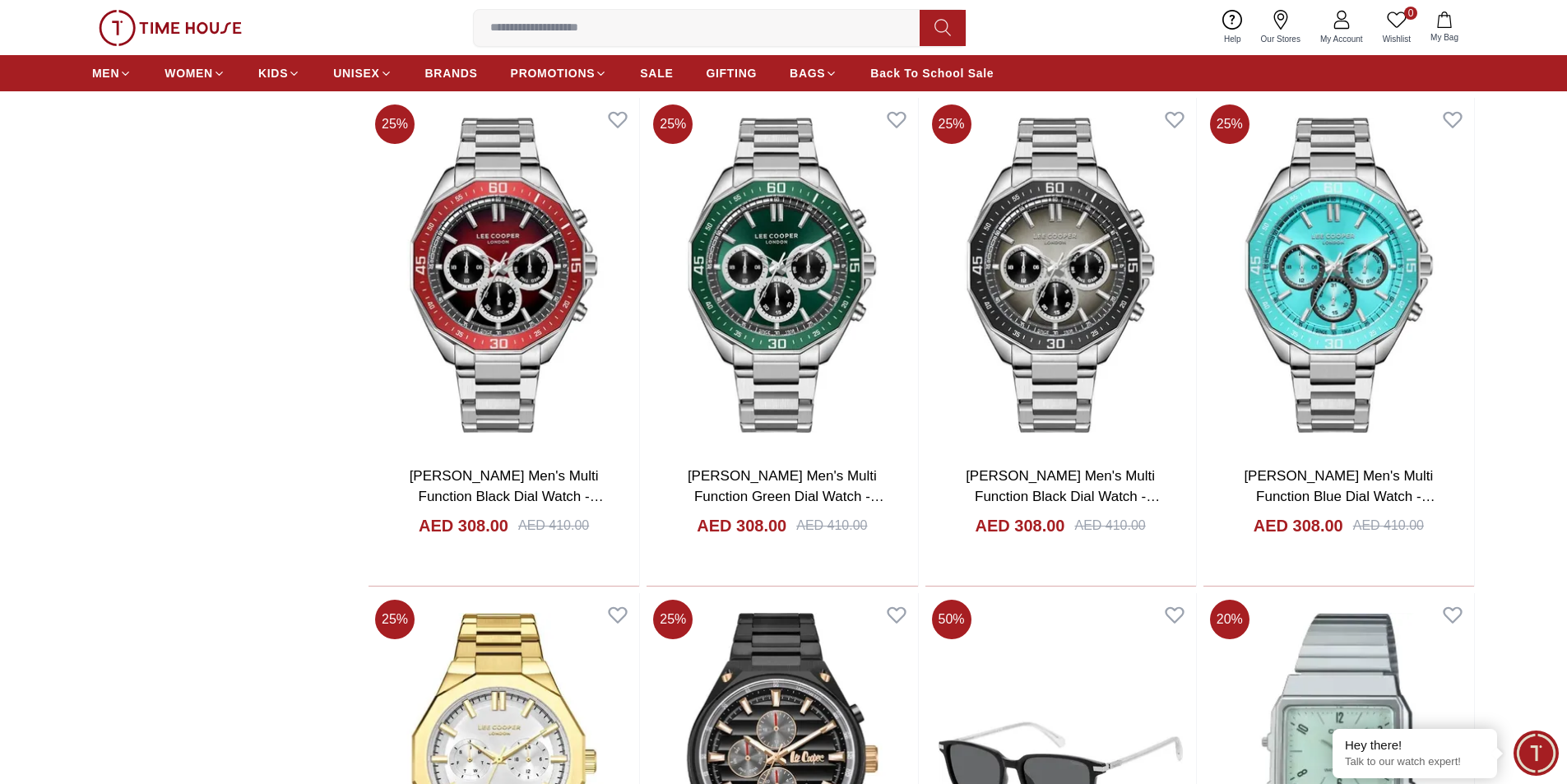
scroll to position [11759, 0]
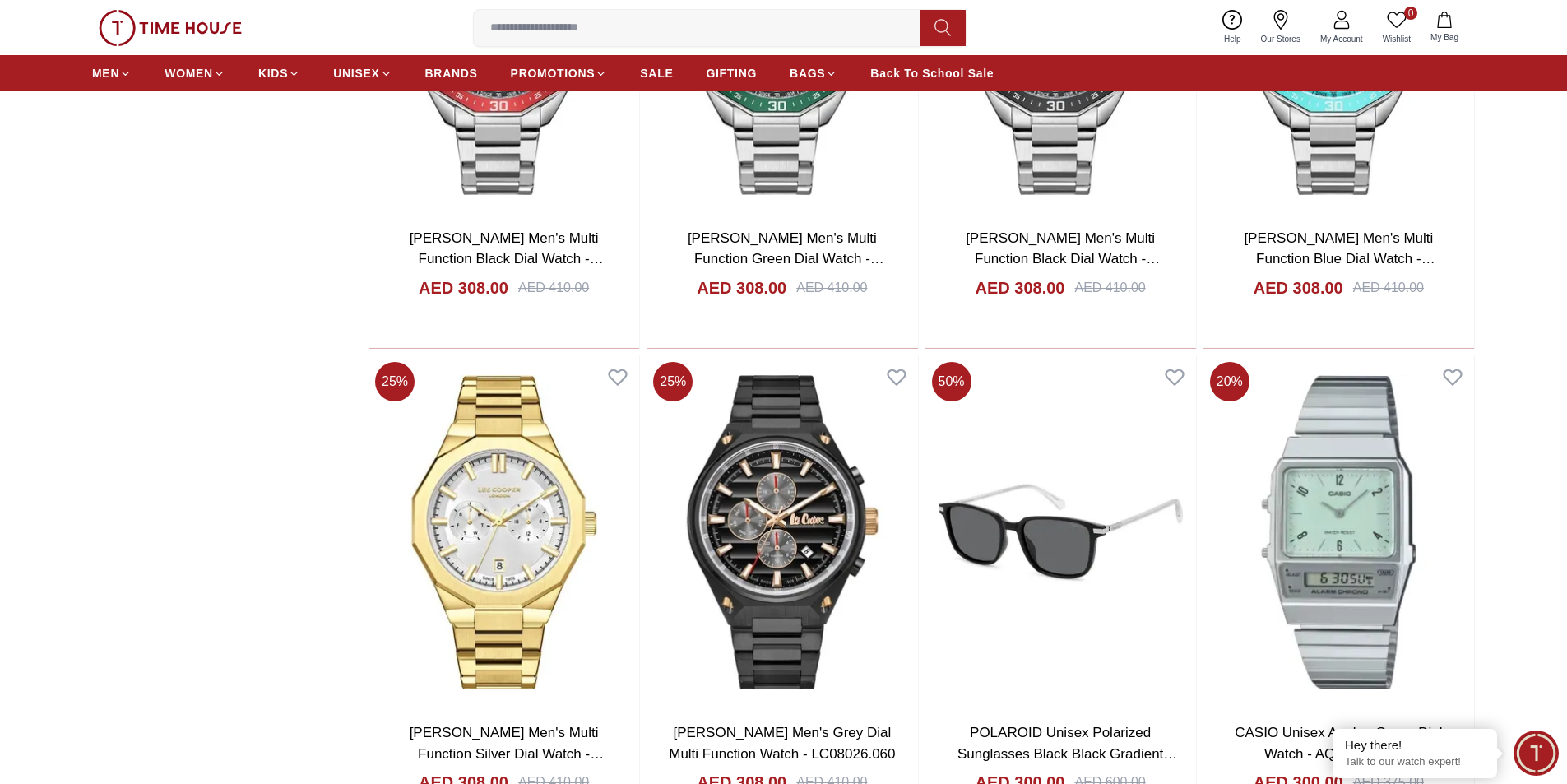
scroll to position [6908, 0]
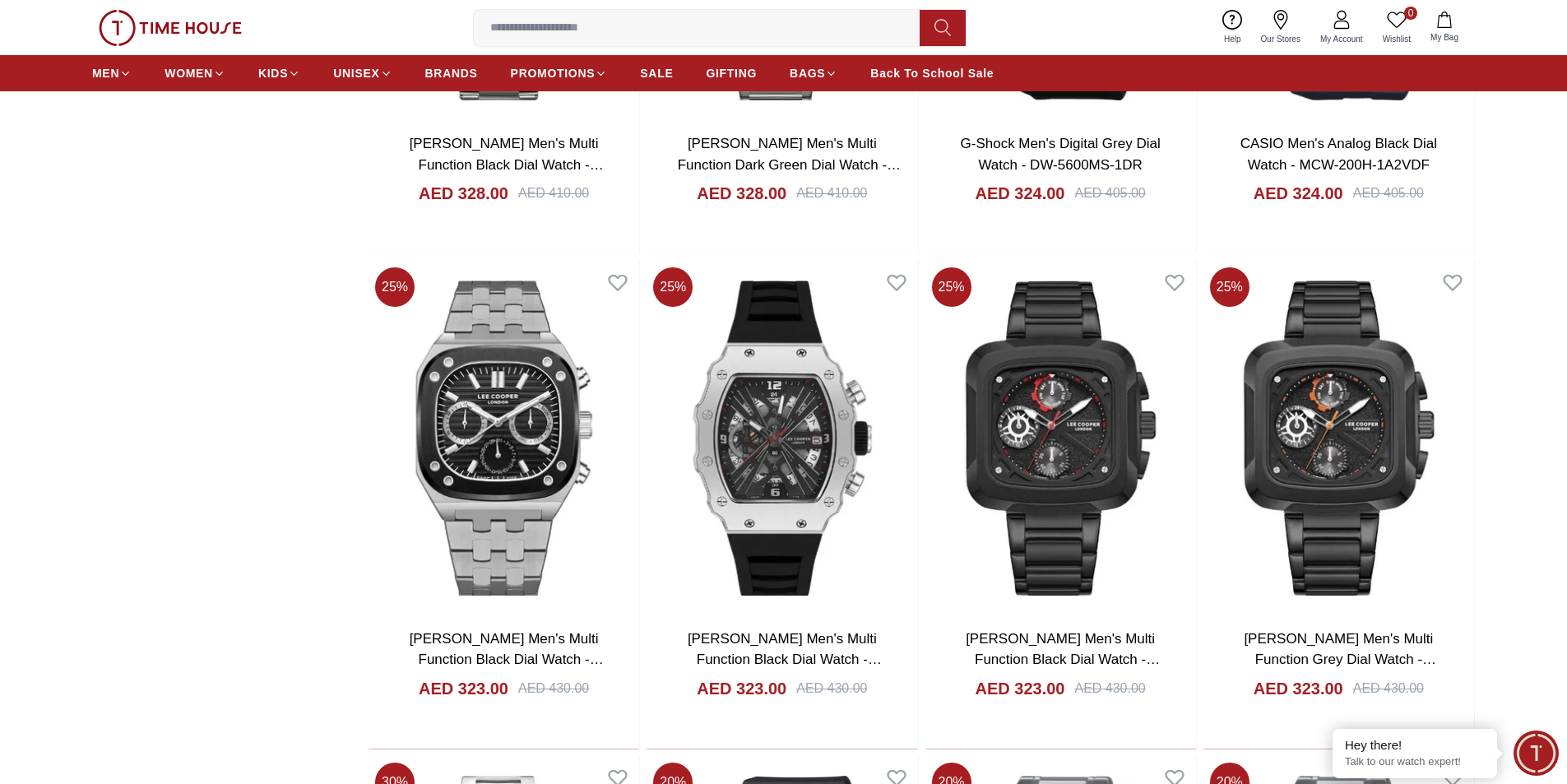
scroll to position [2467, 0]
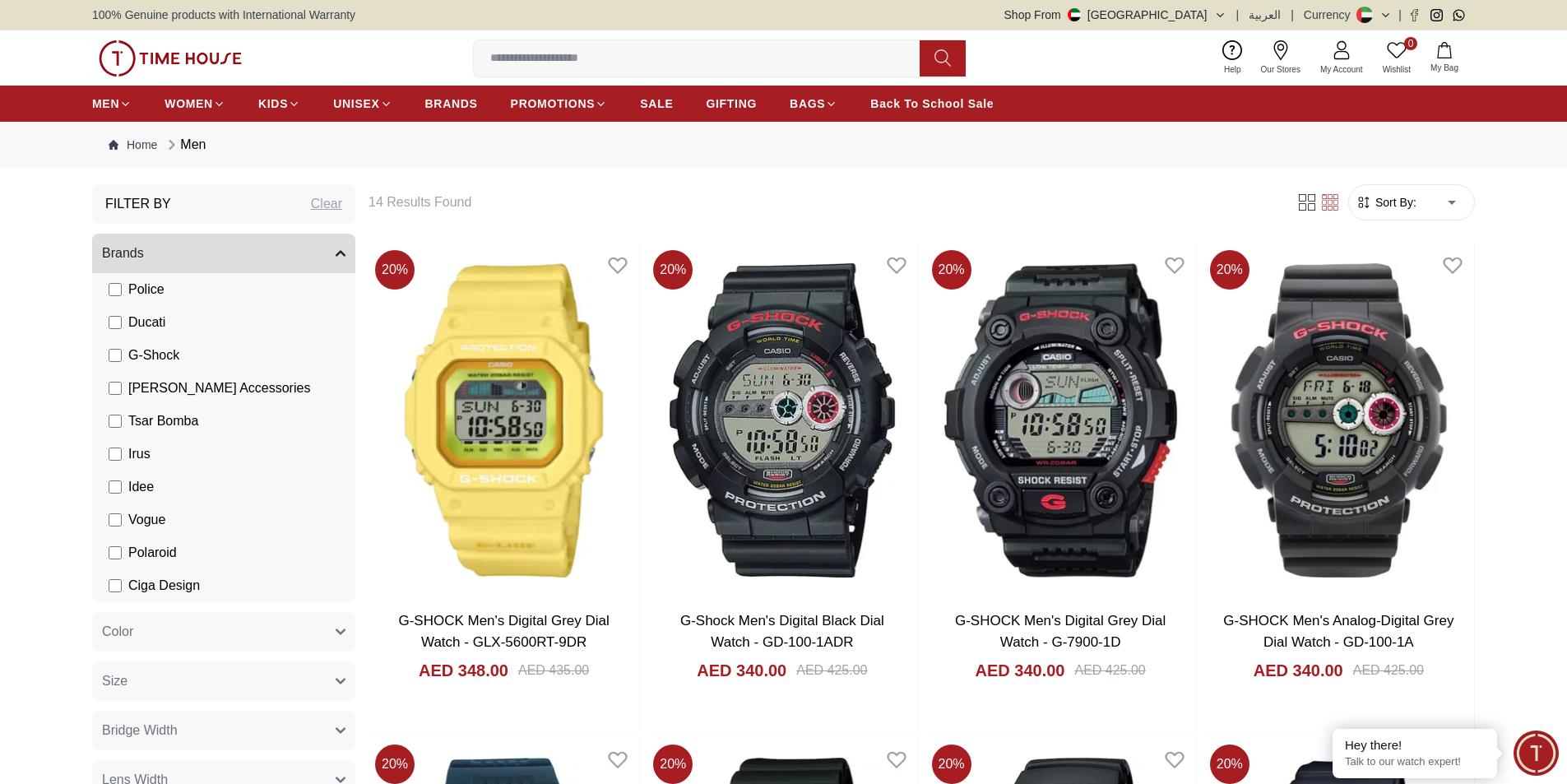
drag, startPoint x: 13, startPoint y: 0, endPoint x: 3, endPoint y: 176, distance: 176.3
click at [325, 202] on div "Clear" at bounding box center [327, 204] width 31 height 20
type input "*****"
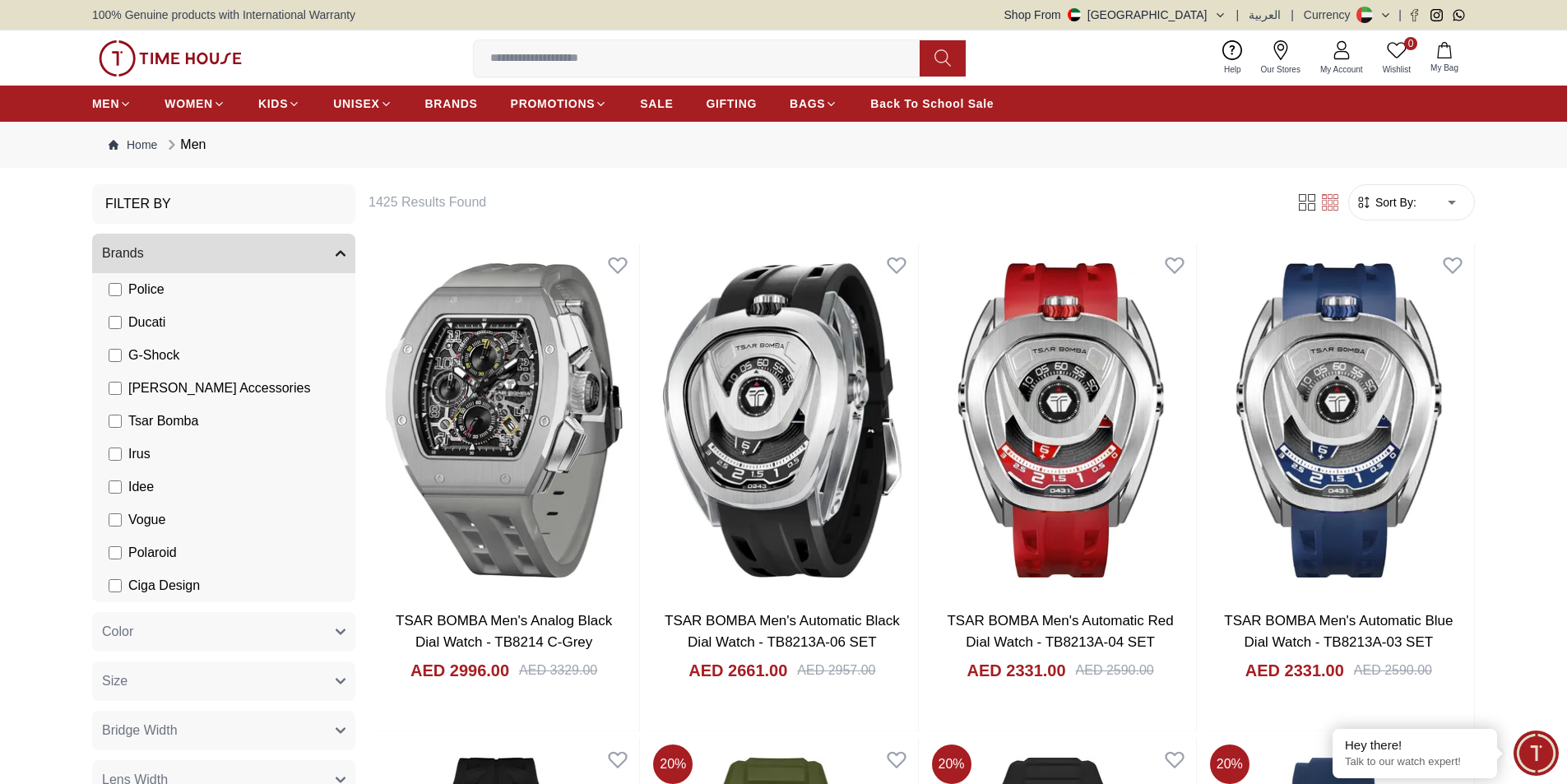
click at [148, 293] on span "Police" at bounding box center [146, 290] width 36 height 20
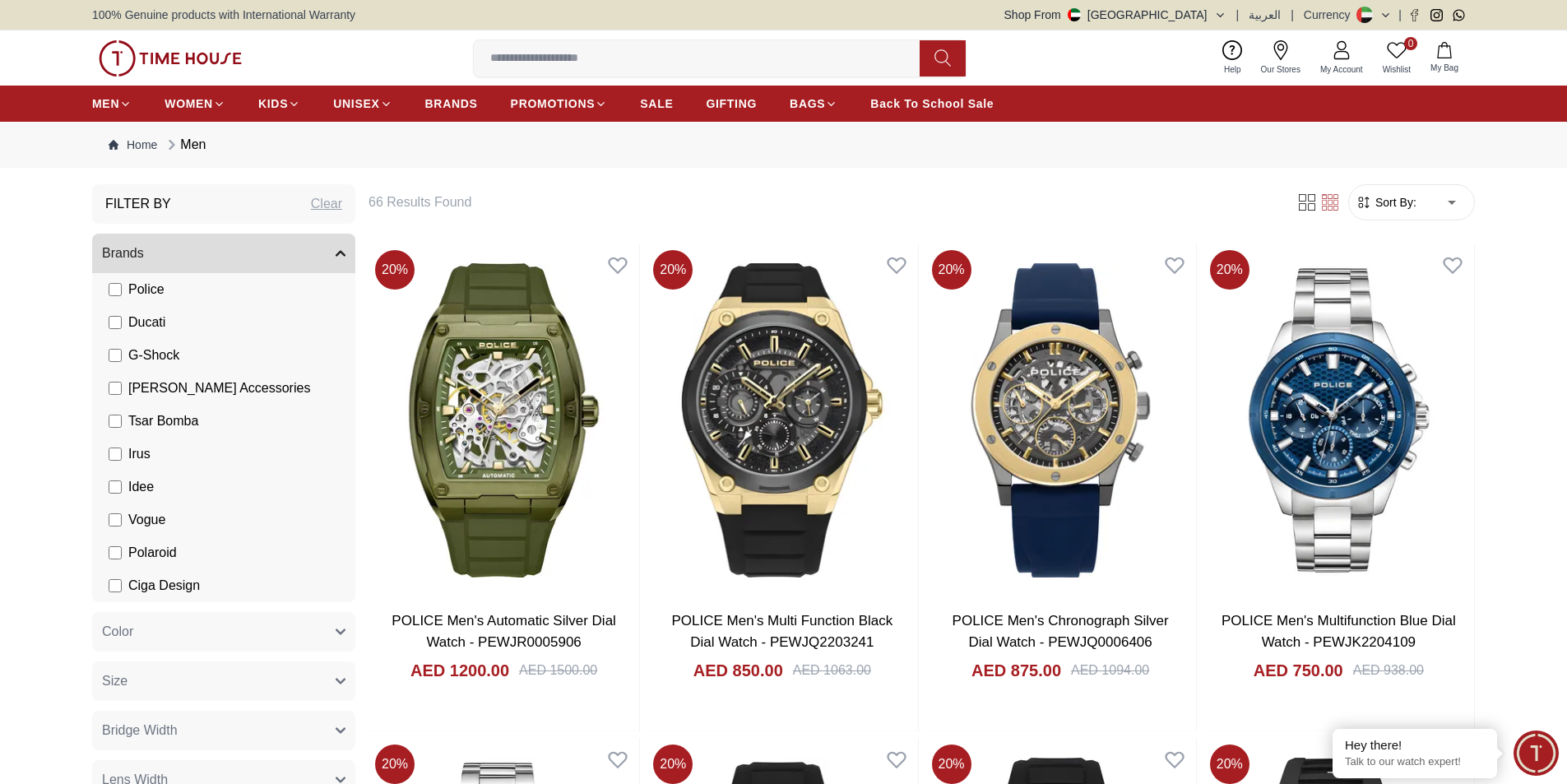
click at [138, 296] on span "Police" at bounding box center [146, 290] width 36 height 20
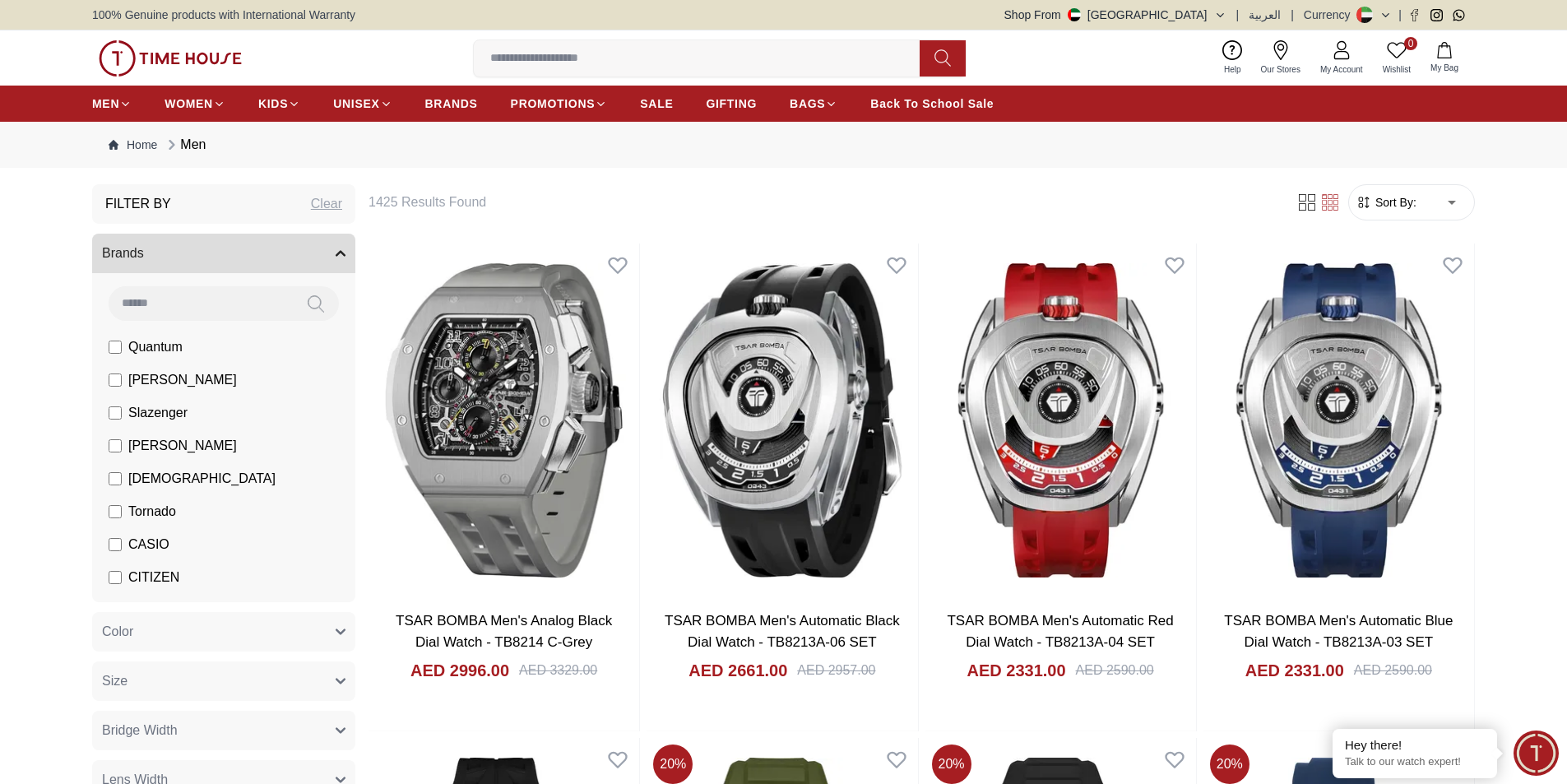
scroll to position [165, 0]
click at [145, 511] on span "Armani Exchange" at bounding box center [181, 511] width 103 height 20
